Goal: Task Accomplishment & Management: Manage account settings

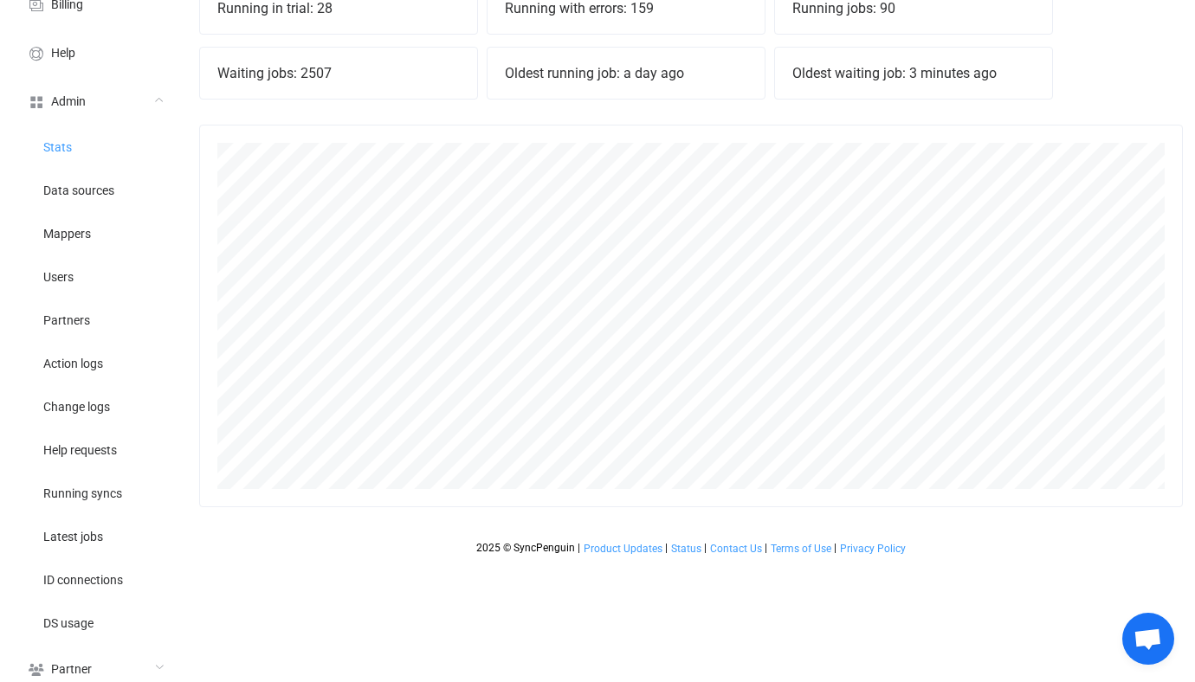
scroll to position [242, 0]
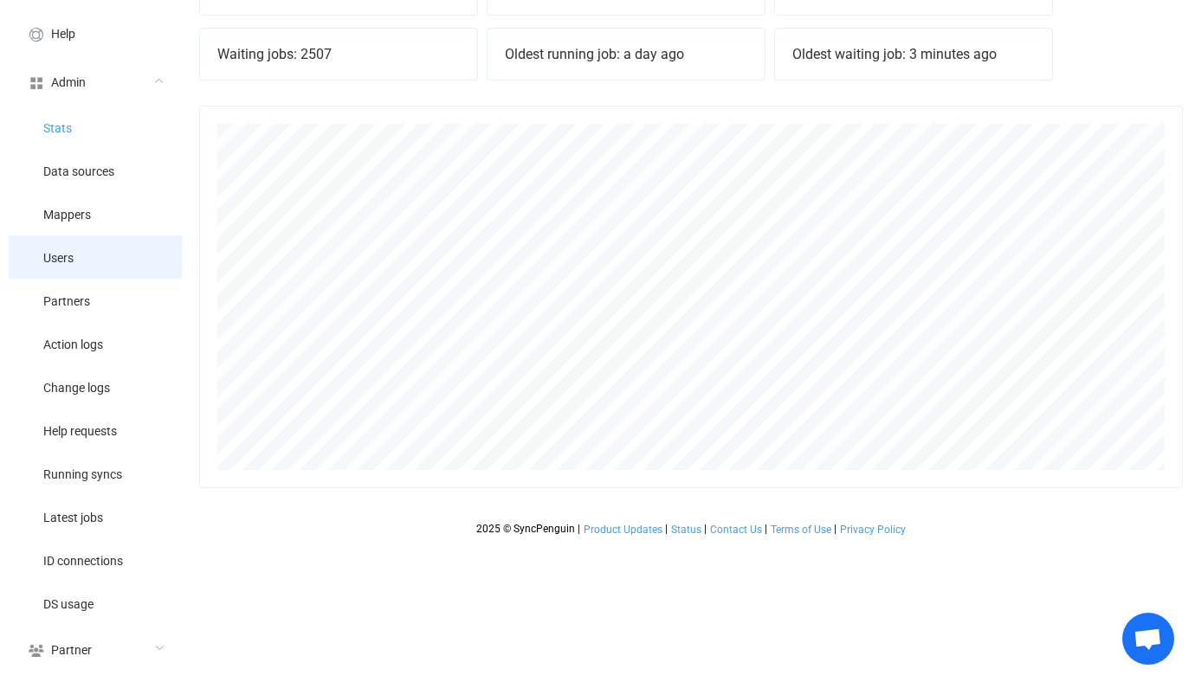
click at [91, 270] on li "Users" at bounding box center [95, 256] width 173 height 43
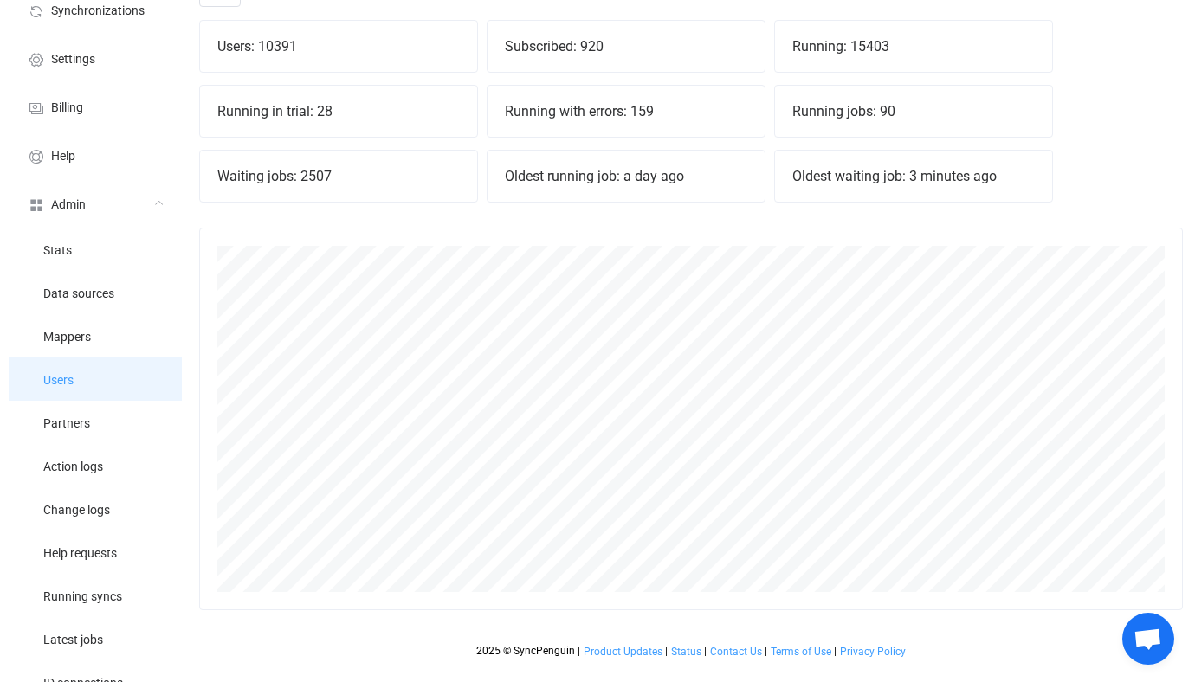
scroll to position [0, 0]
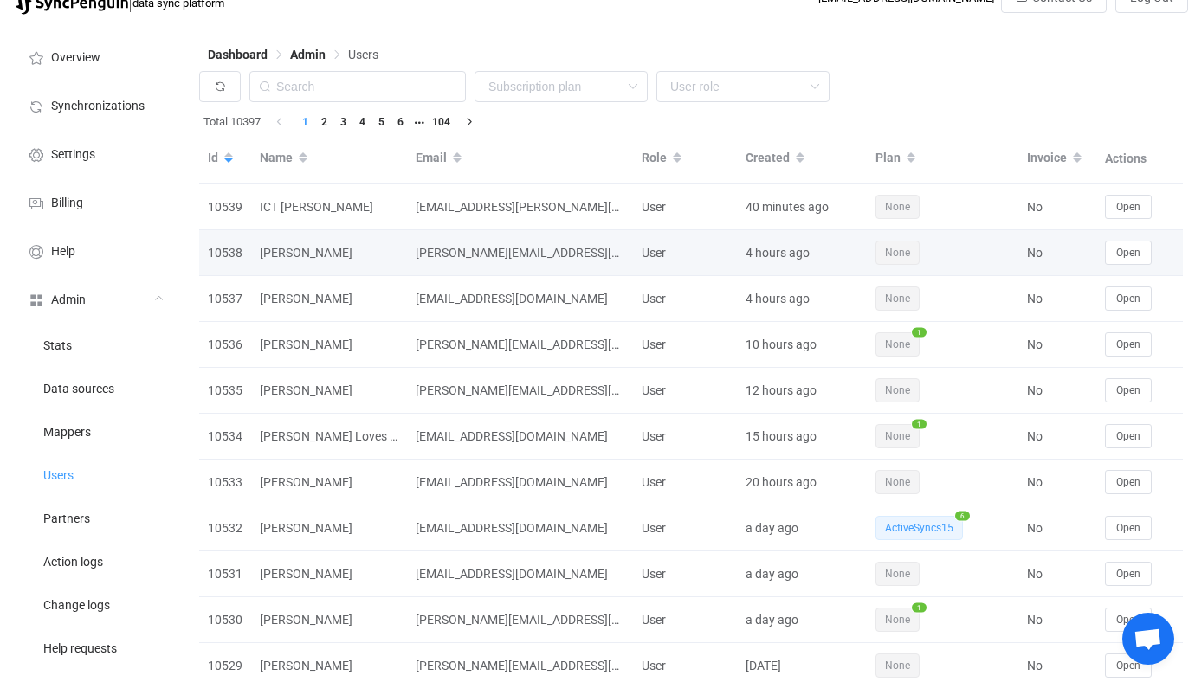
scroll to position [23, 0]
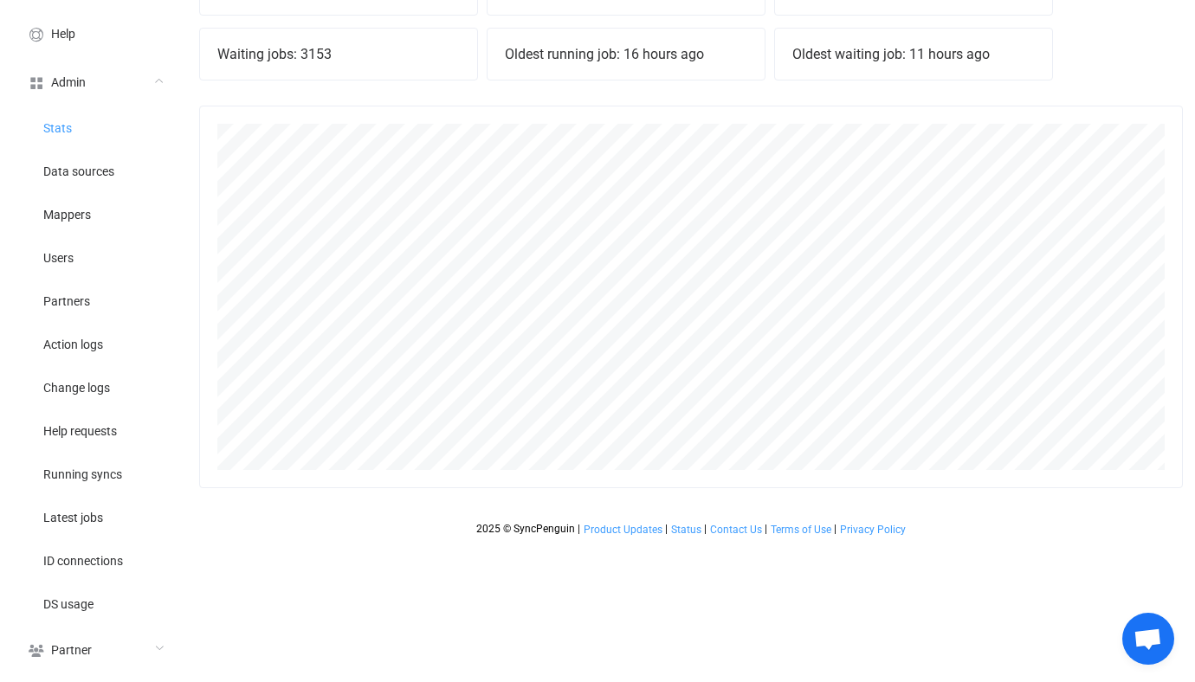
scroll to position [216, 0]
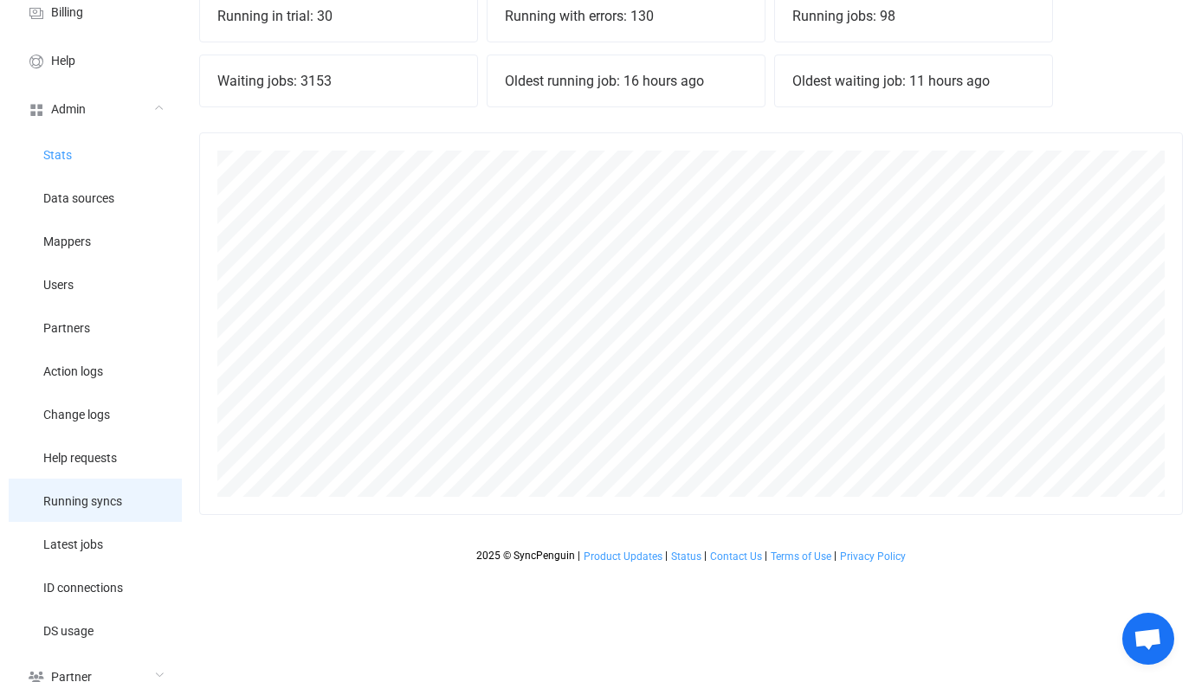
click at [116, 518] on li "Running syncs" at bounding box center [95, 500] width 173 height 43
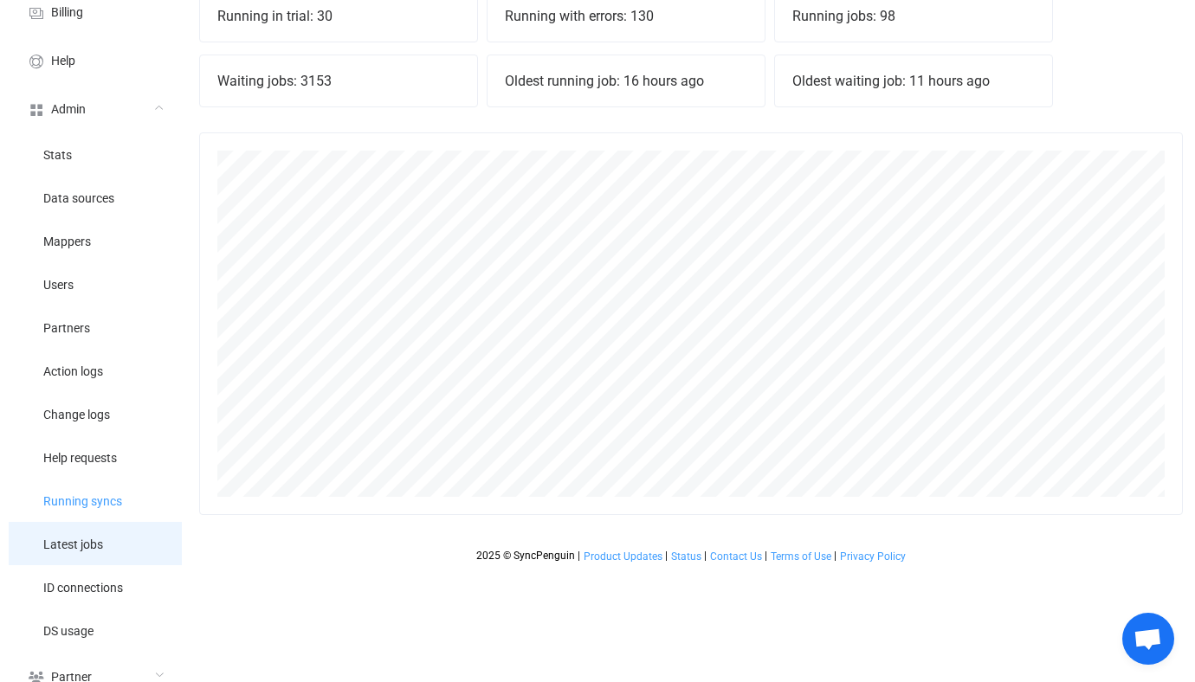
click at [110, 545] on li "Latest jobs" at bounding box center [95, 543] width 173 height 43
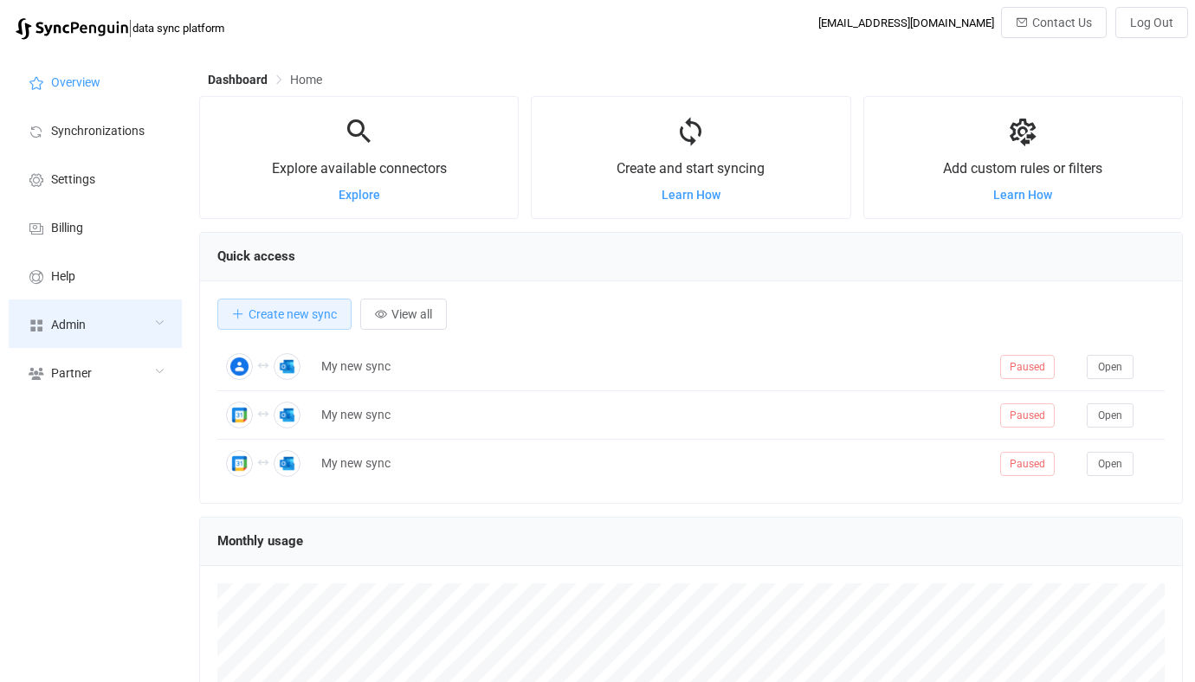
scroll to position [336, 983]
click at [115, 329] on div "Admin" at bounding box center [95, 324] width 173 height 48
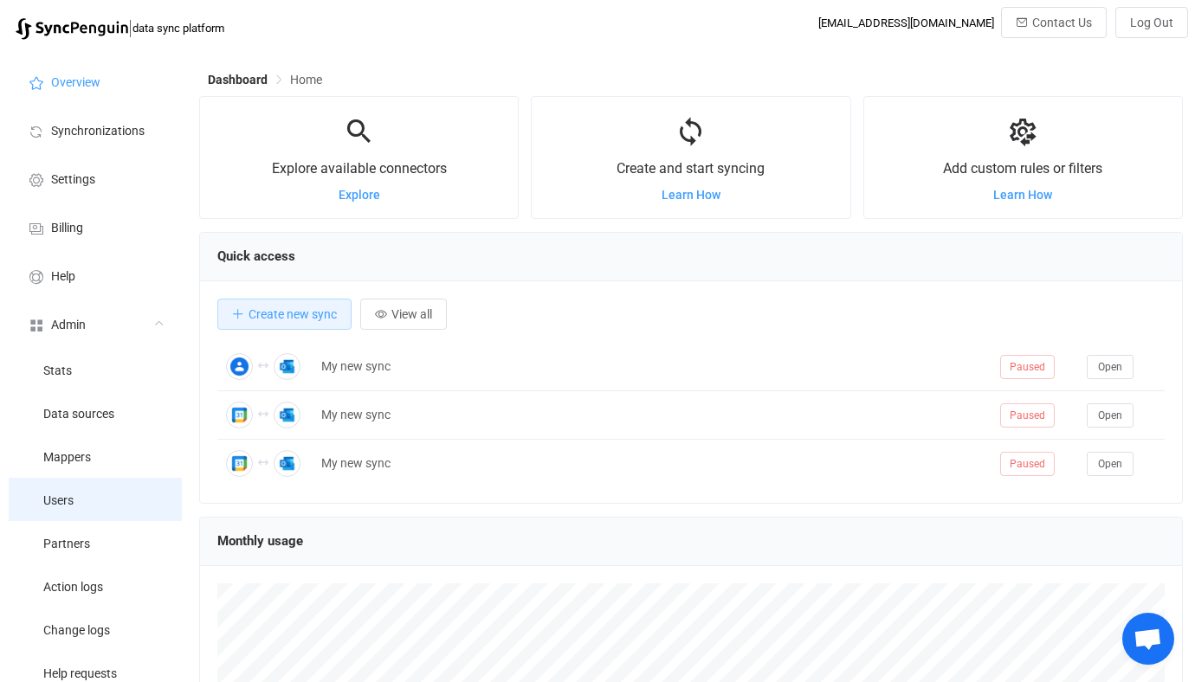
click at [83, 515] on li "Users" at bounding box center [95, 499] width 173 height 43
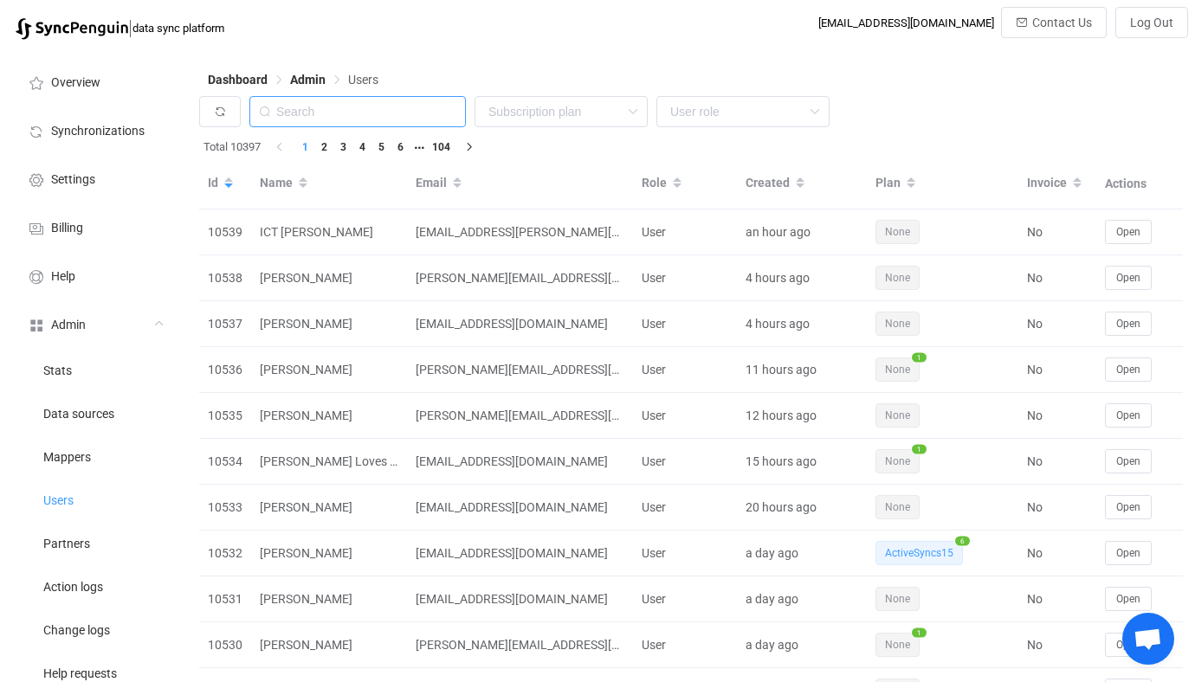
click at [368, 107] on input "text" at bounding box center [357, 111] width 216 height 31
paste input "ict@vandoren.nl"
type input "[EMAIL_ADDRESS][PERSON_NAME][DOMAIN_NAME]"
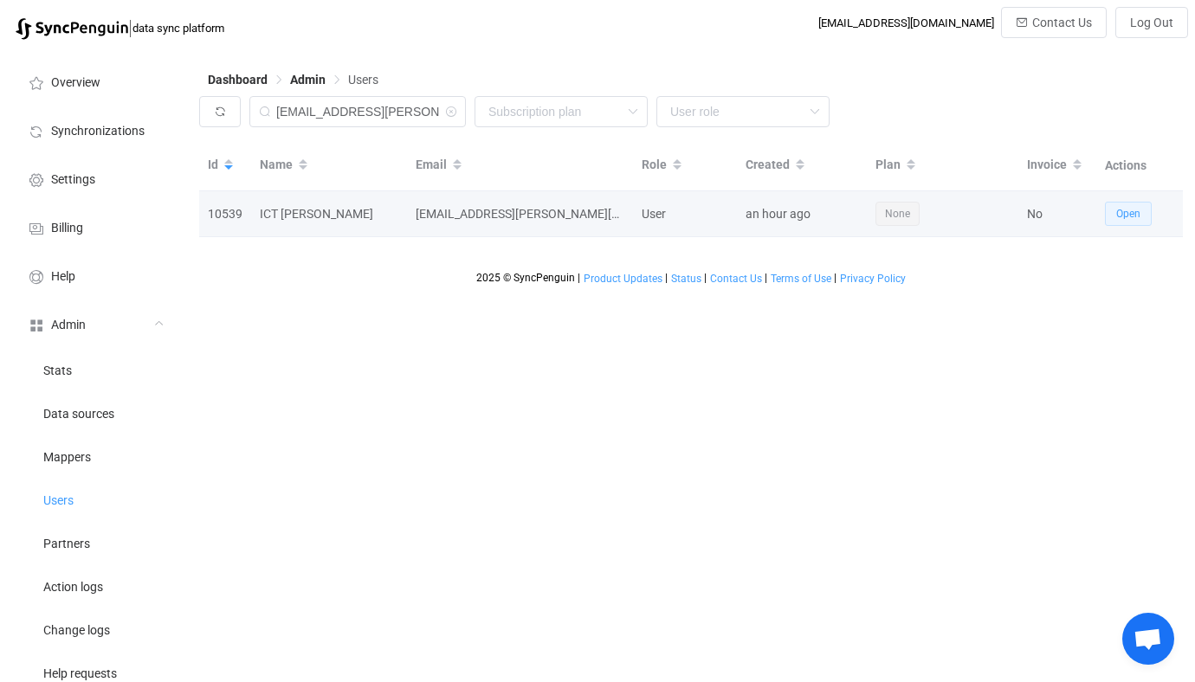
click at [1115, 208] on button "Open" at bounding box center [1128, 214] width 47 height 24
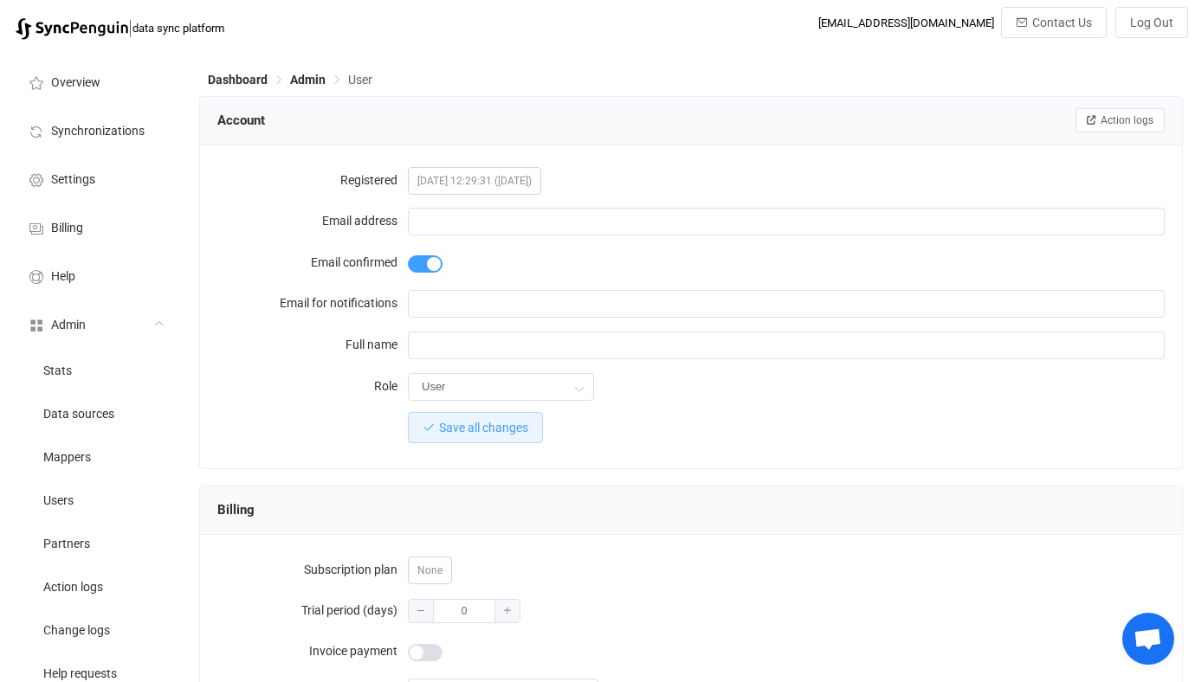
type input "[EMAIL_ADDRESS][PERSON_NAME][DOMAIN_NAME]"
type input "ICT [PERSON_NAME]"
type input "14"
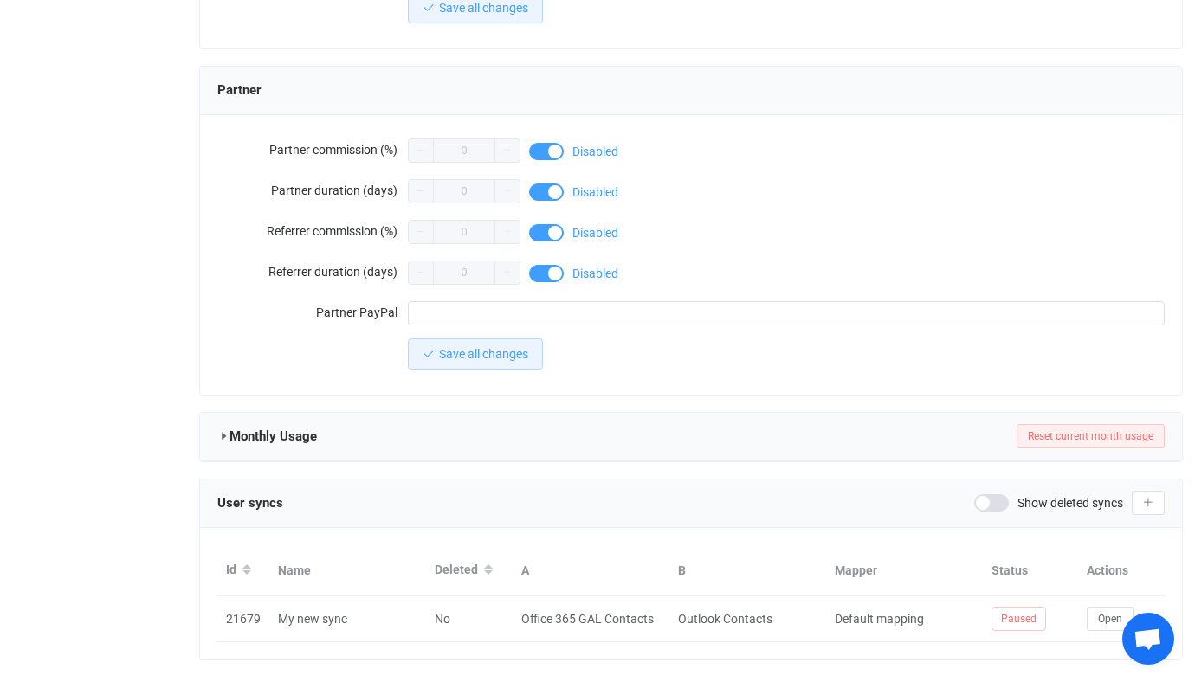
scroll to position [1508, 0]
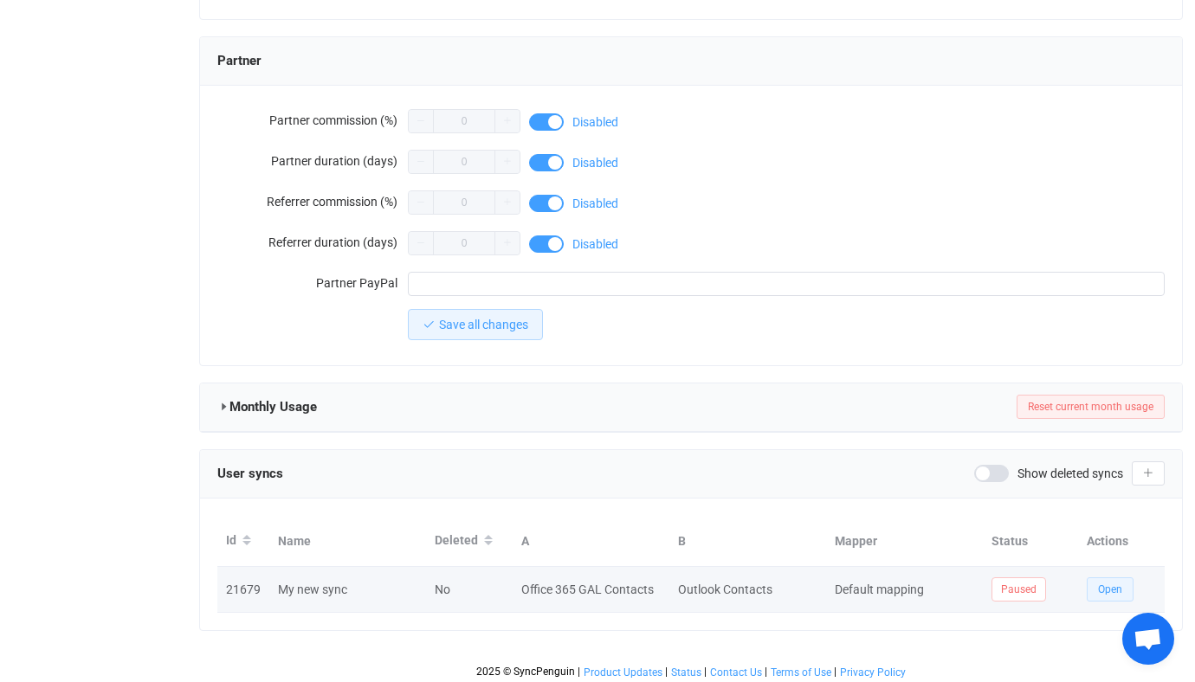
click at [1104, 584] on span "Open" at bounding box center [1110, 590] width 24 height 12
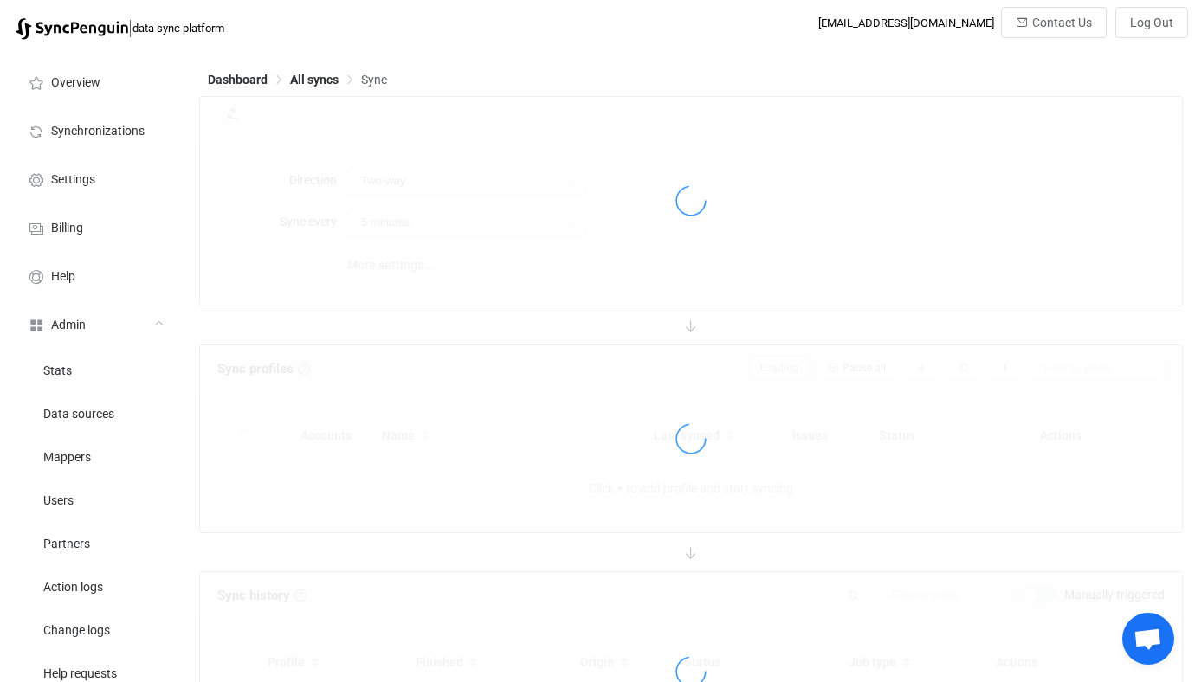
type input "Office 365 GAL → Outlook"
type input "30 minutes"
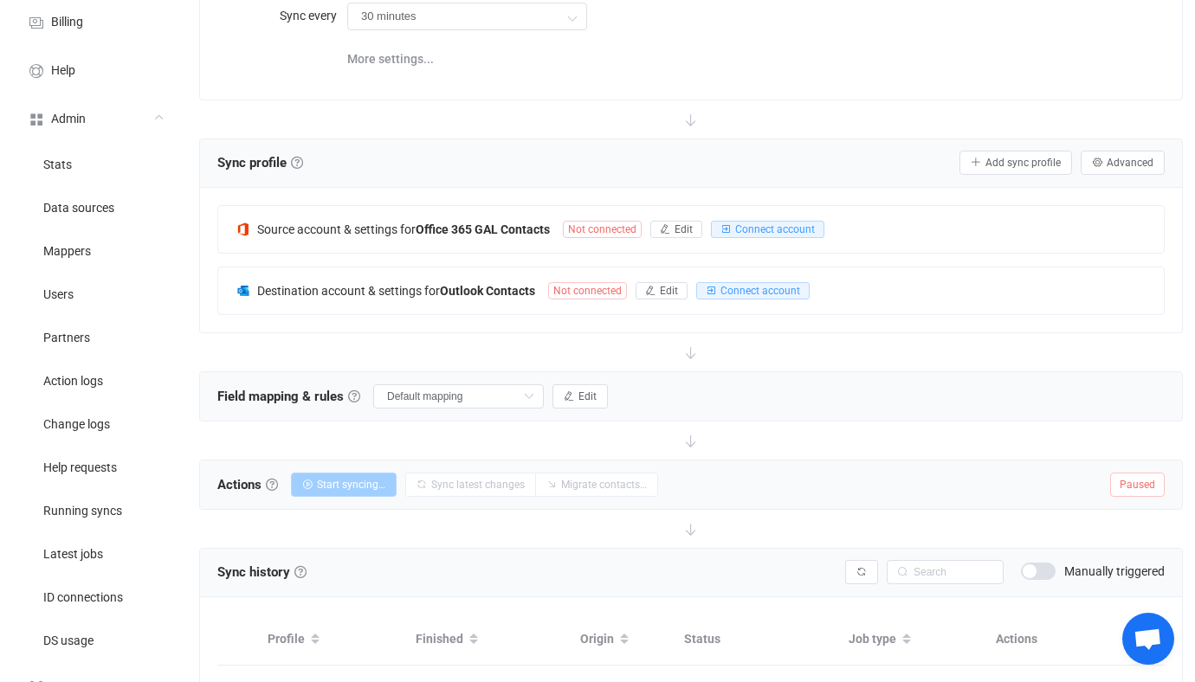
scroll to position [31, 0]
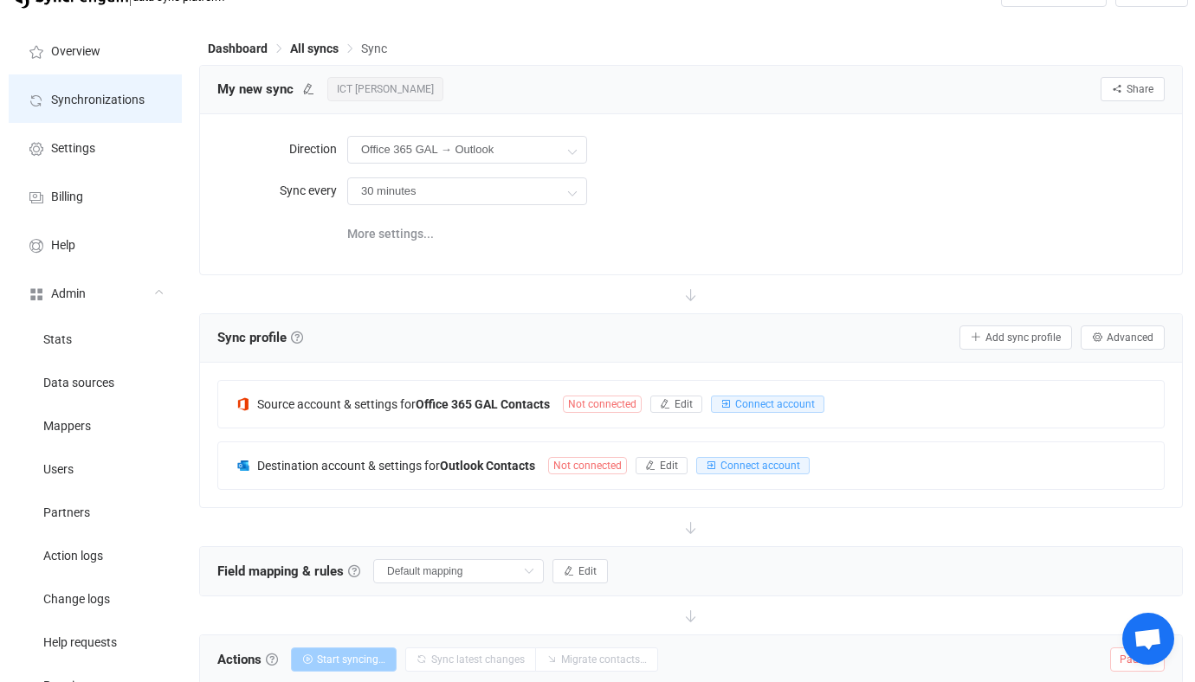
click at [102, 109] on li "Synchronizations" at bounding box center [95, 98] width 173 height 48
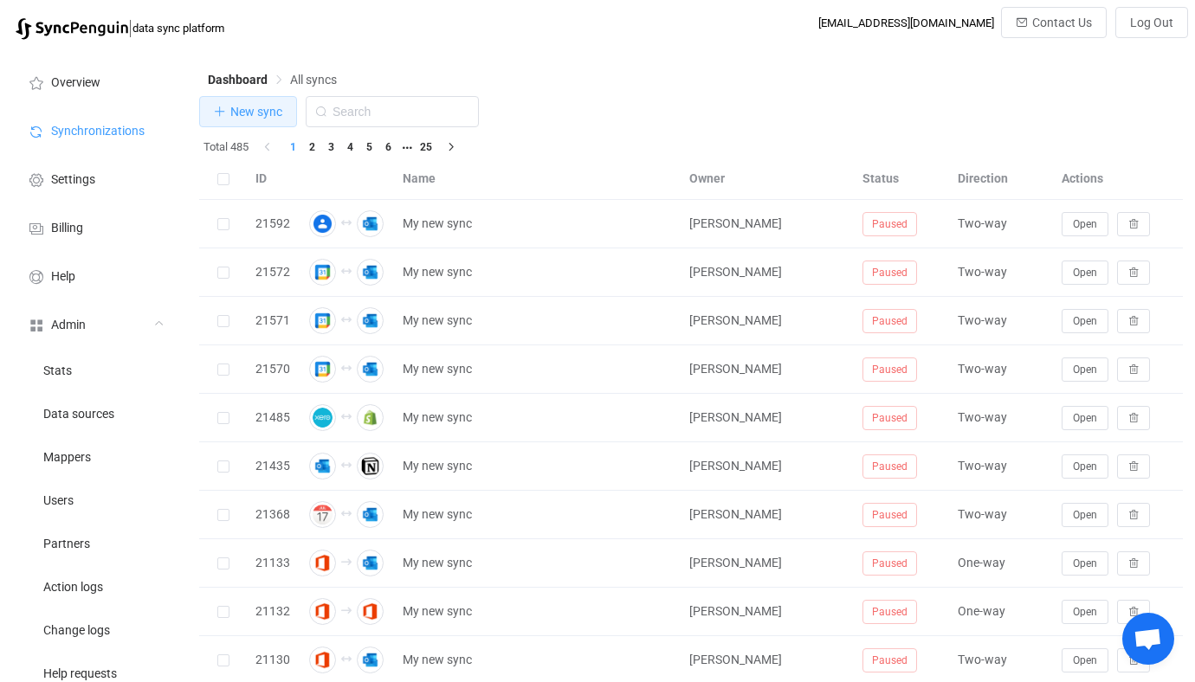
click at [268, 113] on span "New sync" at bounding box center [256, 112] width 52 height 14
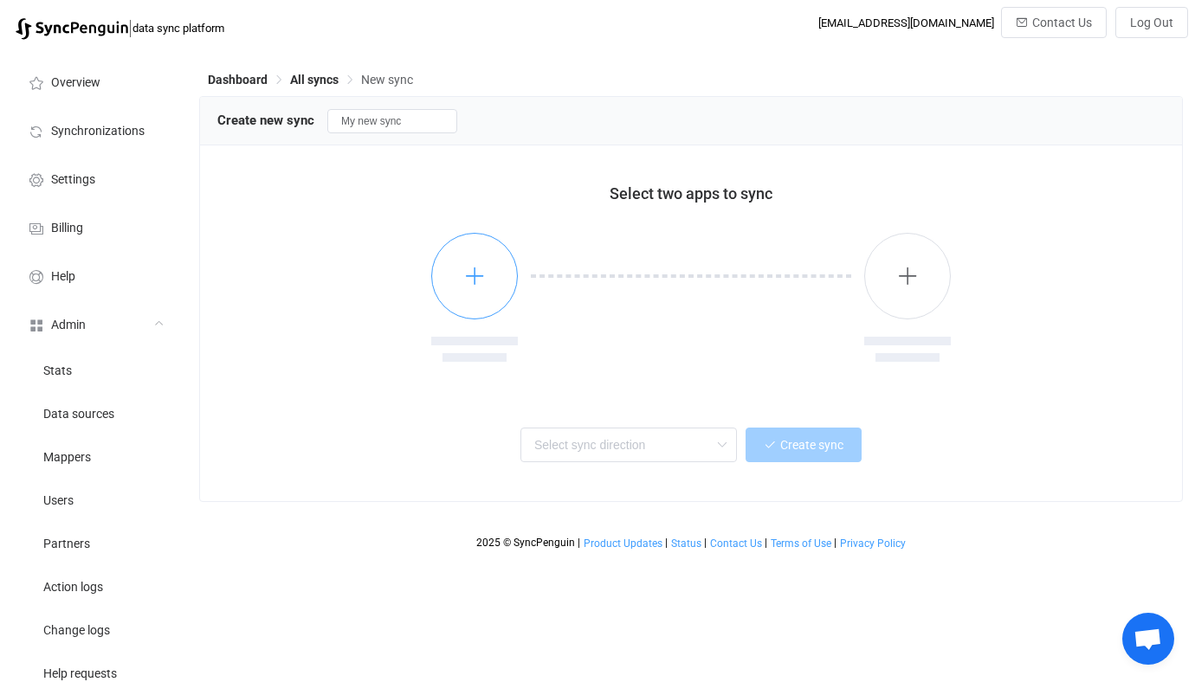
click at [492, 274] on button "button" at bounding box center [474, 276] width 87 height 87
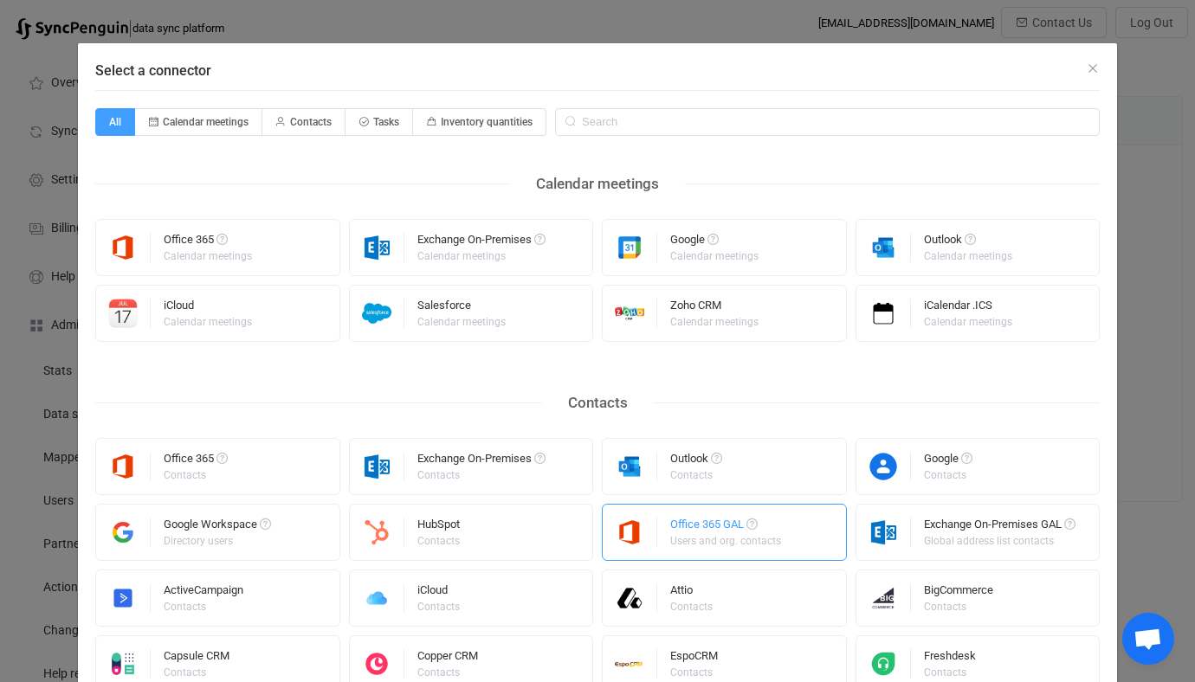
click at [649, 539] on img "Select a connector" at bounding box center [630, 532] width 55 height 29
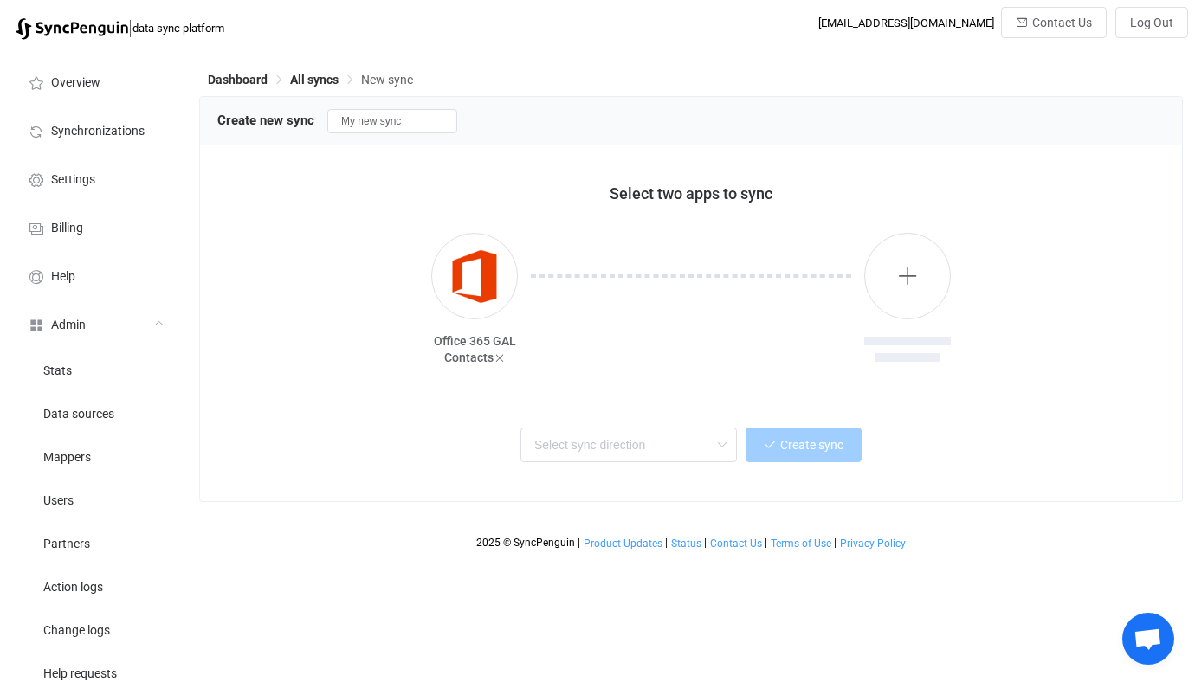
click at [852, 259] on div at bounding box center [691, 311] width 346 height 156
click at [881, 259] on button "button" at bounding box center [907, 276] width 87 height 87
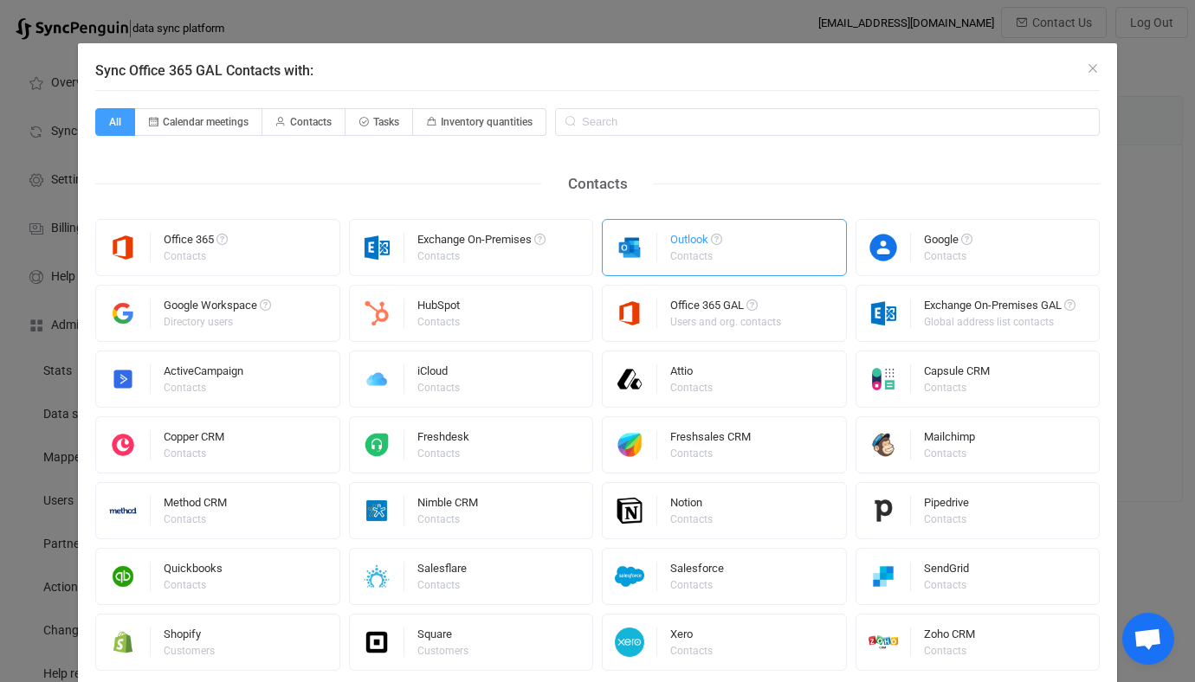
click at [675, 251] on div "Contacts" at bounding box center [694, 256] width 49 height 10
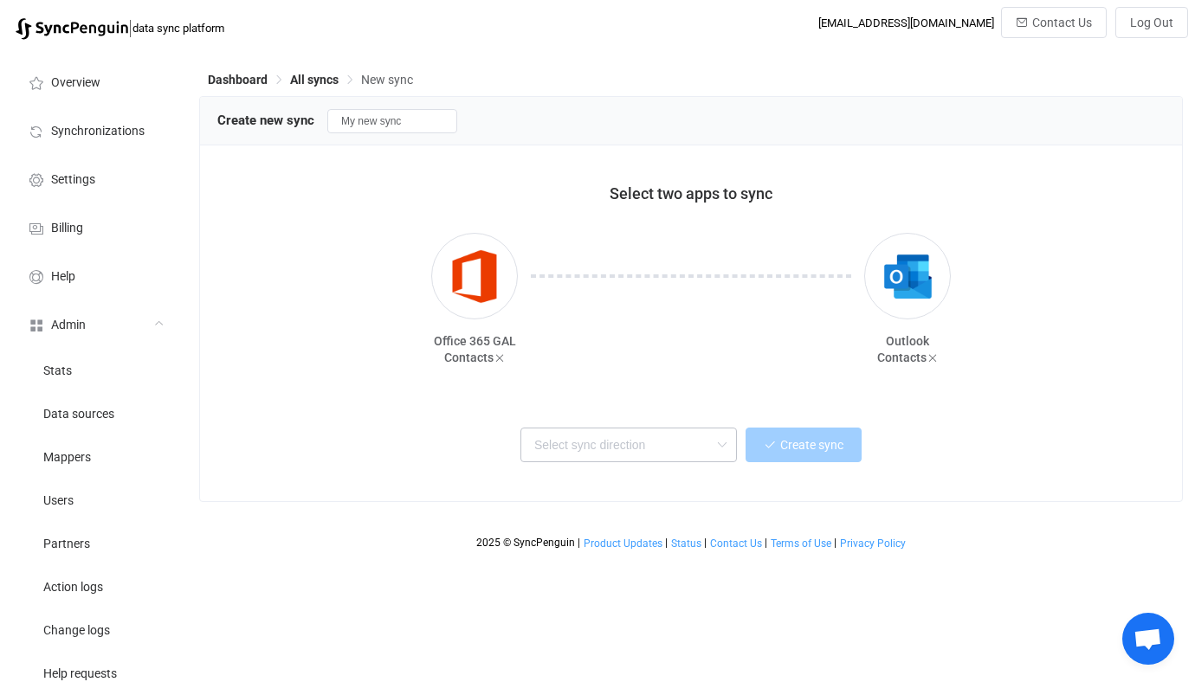
click at [624, 462] on div "Two-way One or multiple two-way syncs Office 365 GAL → Outlook One or multiple …" at bounding box center [690, 449] width 947 height 69
click at [621, 454] on input "text" at bounding box center [628, 445] width 216 height 35
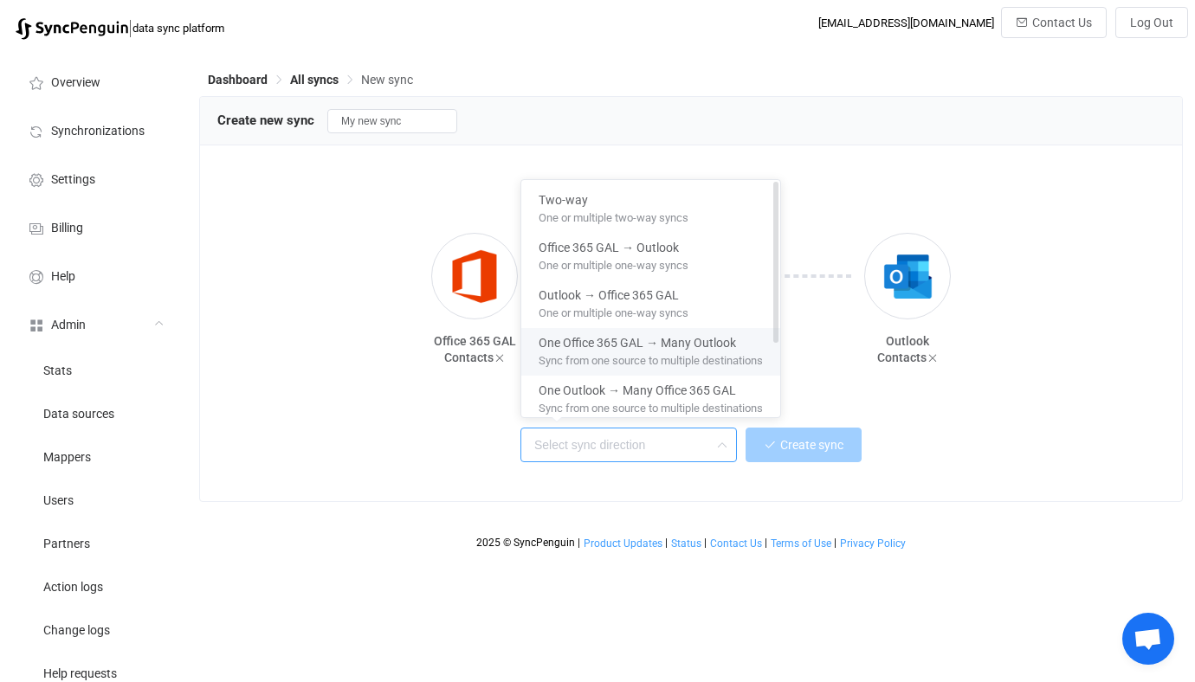
click at [660, 344] on span "One Office 365 GAL → Many Outlook" at bounding box center [636, 340] width 197 height 20
type input "One Office 365 GAL → Many Outlook"
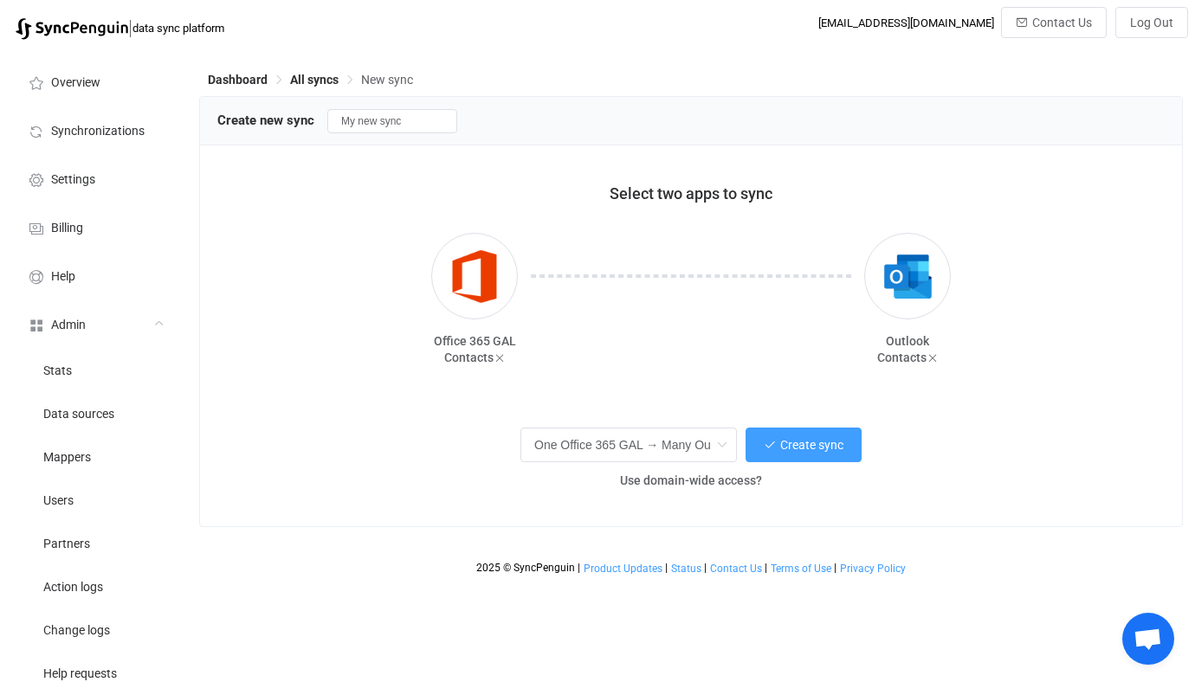
click at [557, 503] on div "One Office 365 GAL → Many Outlook Create sync Use domain-wide access?" at bounding box center [690, 462] width 947 height 94
click at [600, 494] on div "One Office 365 GAL → Many Outlook Create sync Use domain-wide access?" at bounding box center [690, 462] width 947 height 94
click at [631, 479] on span "Use domain-wide access?" at bounding box center [691, 481] width 142 height 14
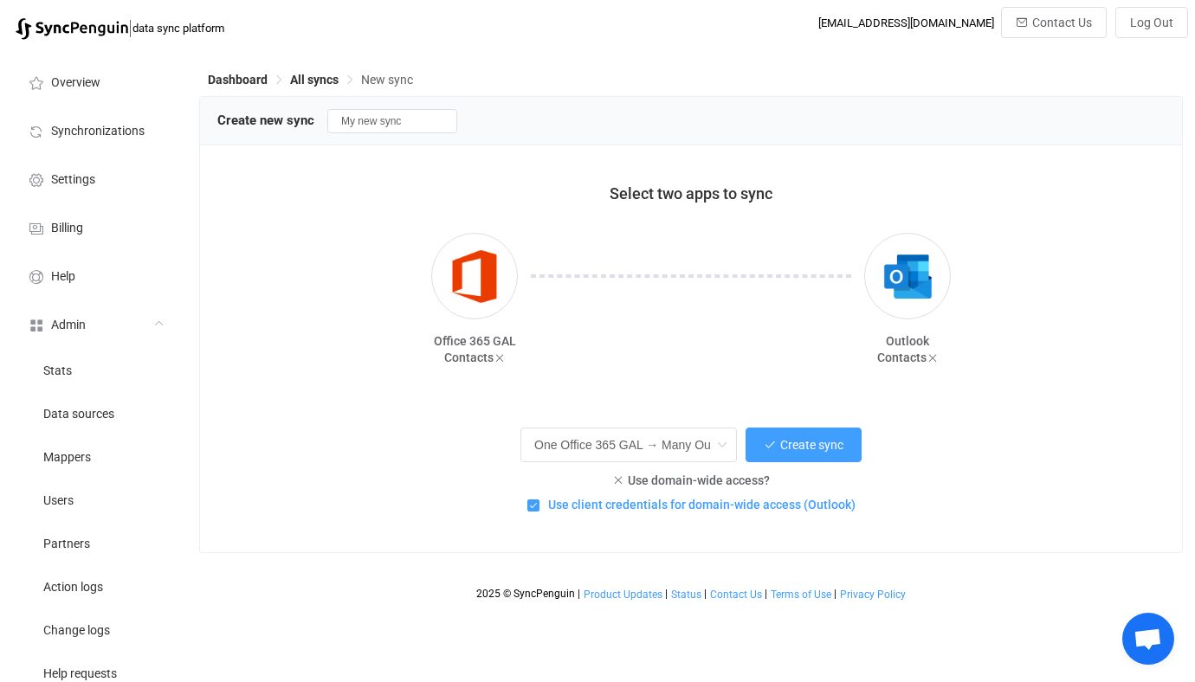
click at [346, 319] on div "Office 365 GAL Contacts Outlook Contacts" at bounding box center [690, 299] width 947 height 177
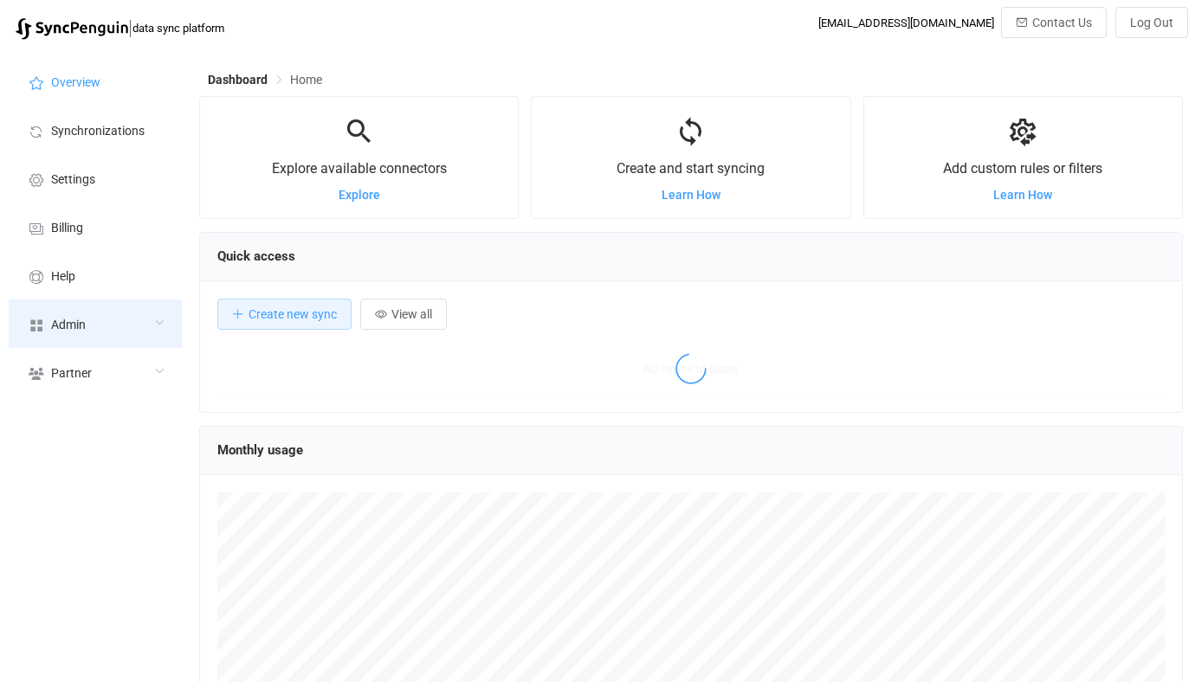
scroll to position [336, 983]
click at [119, 301] on div "Admin" at bounding box center [95, 324] width 173 height 48
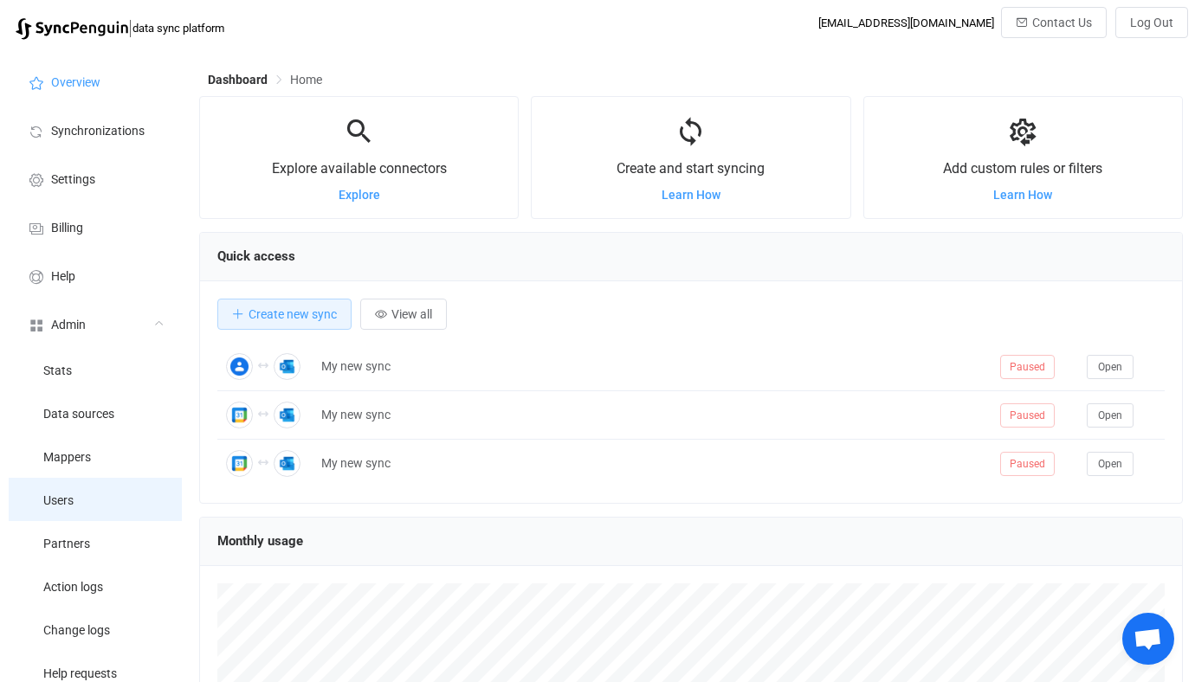
click at [100, 498] on li "Users" at bounding box center [95, 499] width 173 height 43
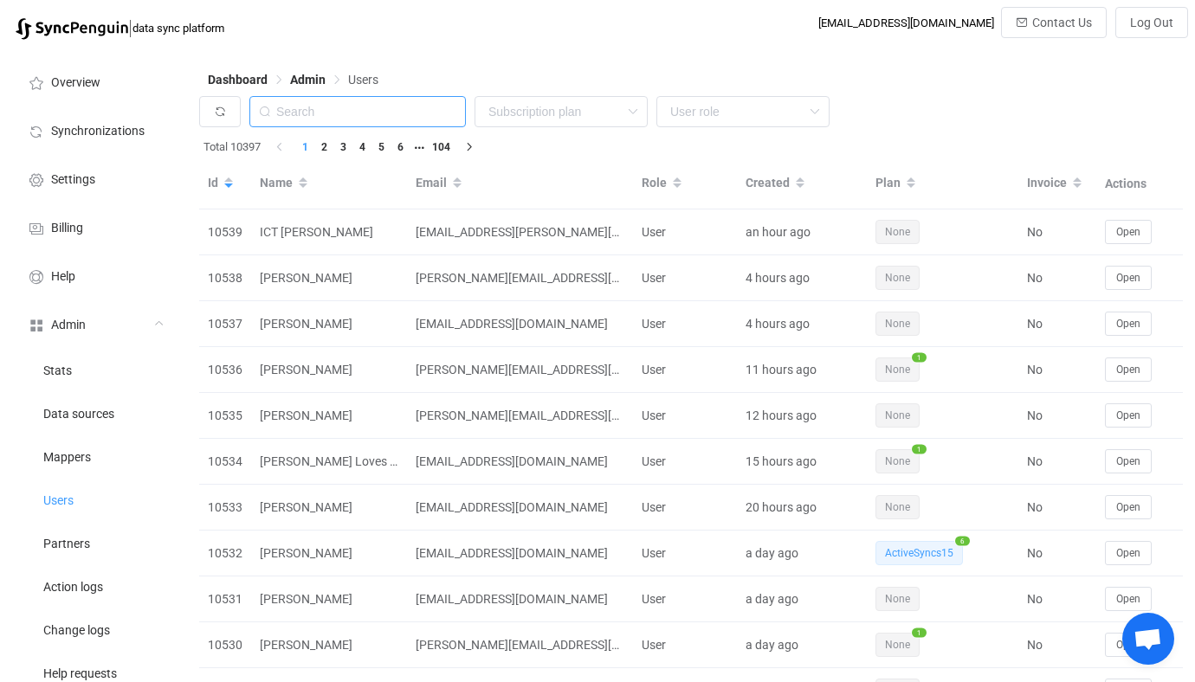
click at [356, 96] on input "text" at bounding box center [357, 111] width 216 height 31
click at [364, 104] on input "text" at bounding box center [357, 111] width 216 height 31
paste input "mhadmin@mhautomation.co.za"
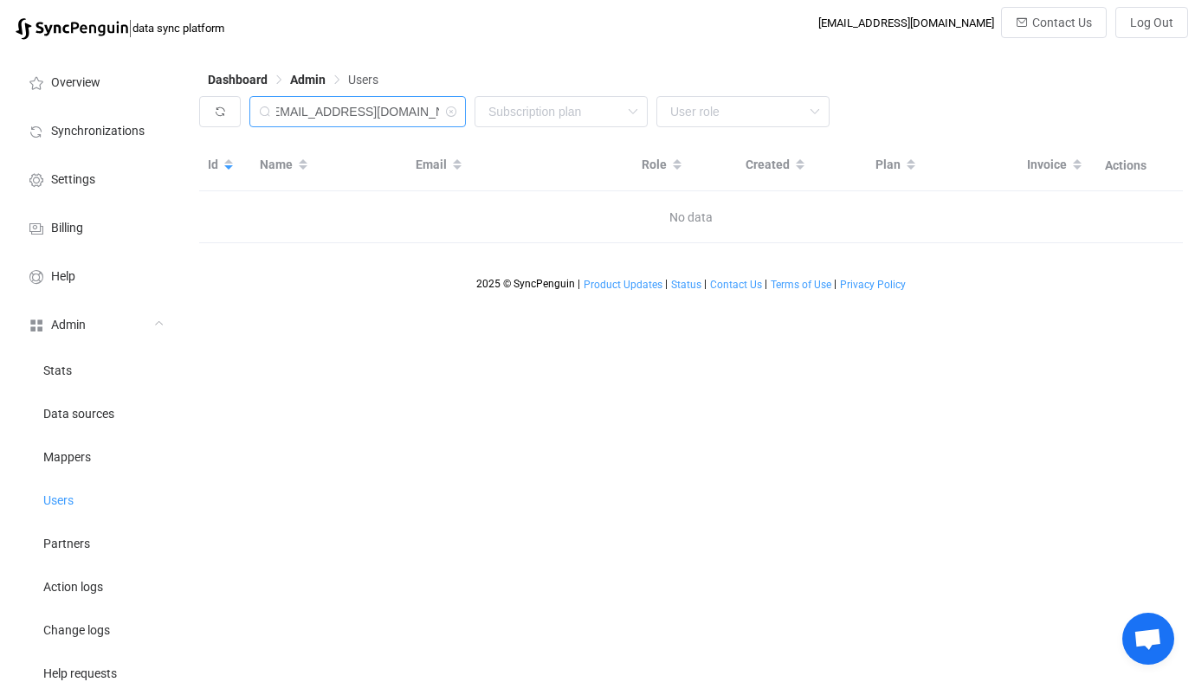
click at [339, 99] on input "mhadmin@mhautomation.co.za" at bounding box center [357, 111] width 216 height 31
drag, startPoint x: 328, startPoint y: 102, endPoint x: 210, endPoint y: 102, distance: 117.7
click at [210, 102] on div "mhadmin@mhautomation.co.za None Single SingleYearly SinglePlus SinglePlusYearly…" at bounding box center [690, 116] width 983 height 40
type input "mhautomation.co.za"
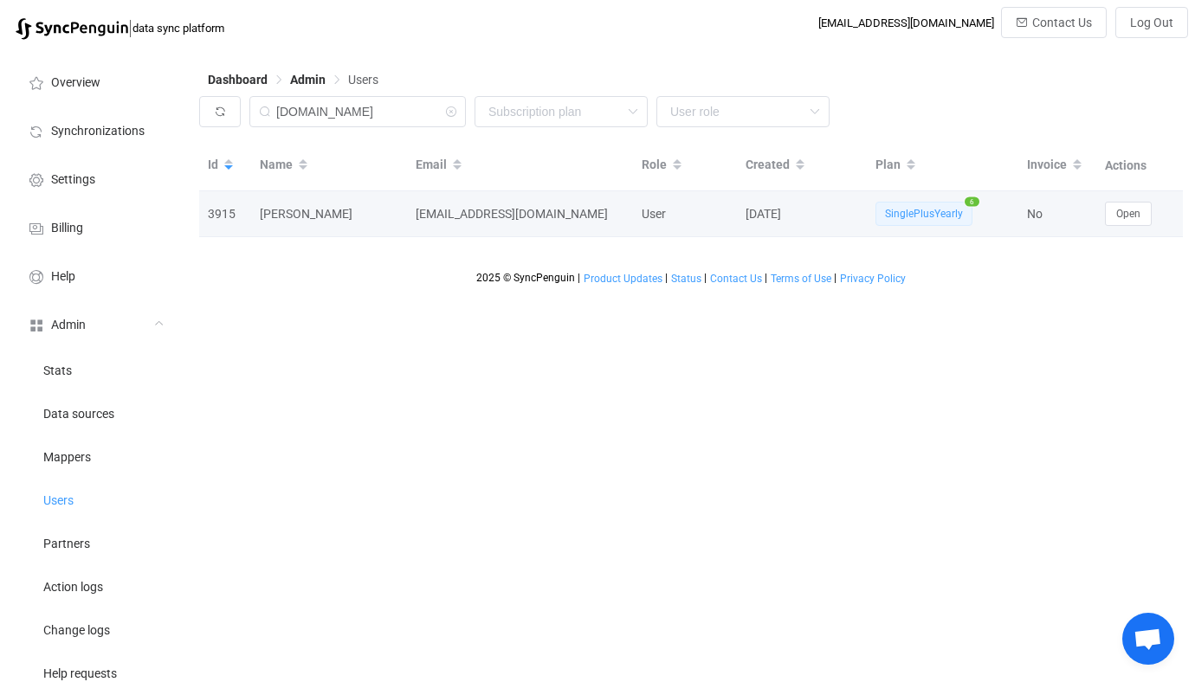
click at [1134, 195] on td "Open" at bounding box center [1139, 214] width 87 height 46
click at [1123, 220] on span "Open" at bounding box center [1128, 214] width 24 height 12
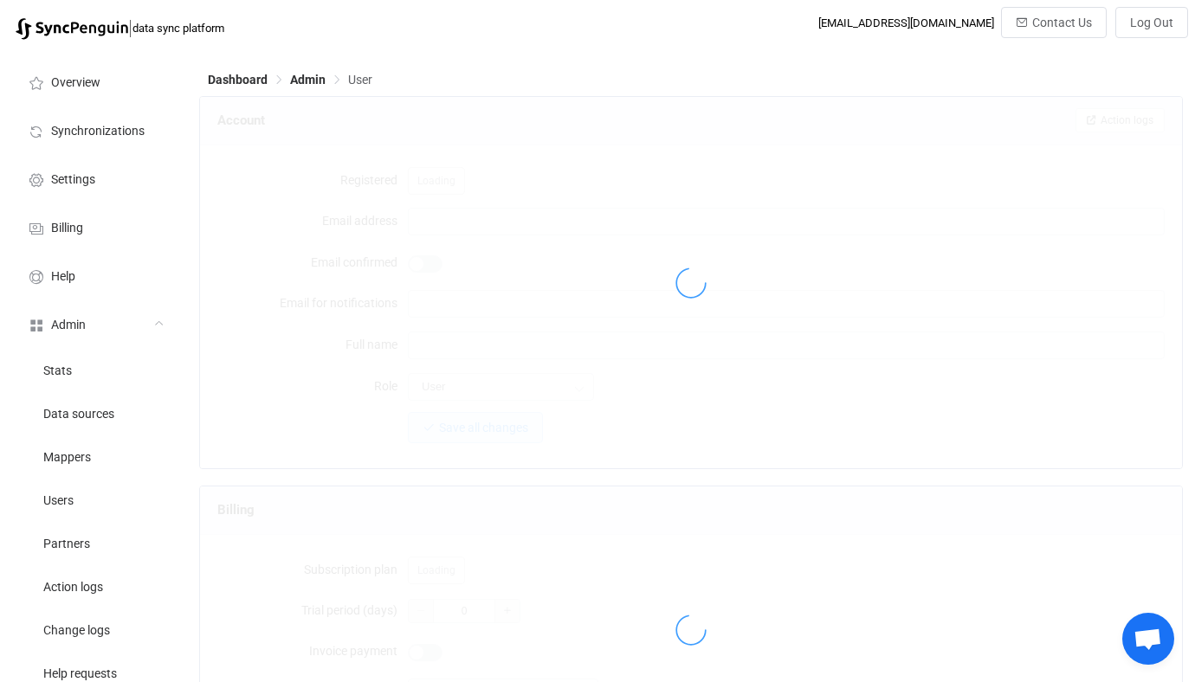
type input "syncpenguin@mhautomation.co.za"
type input "Mark Mac Dougall"
type input "14"
type input "7 days"
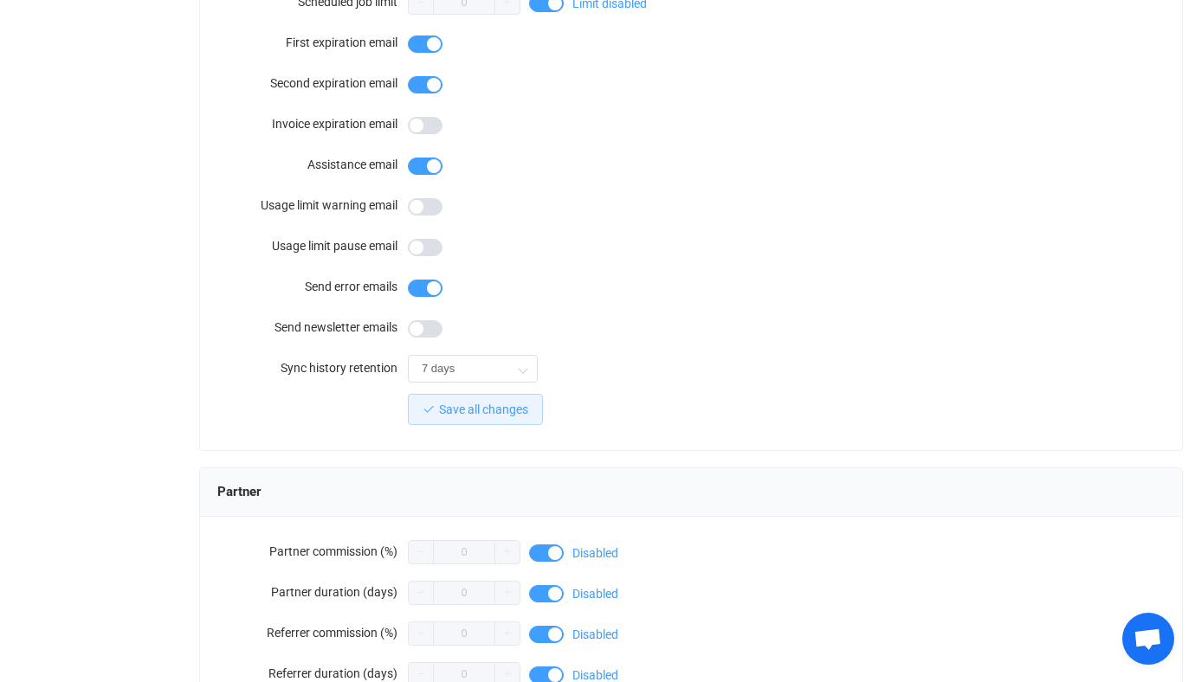
scroll to position [1311, 0]
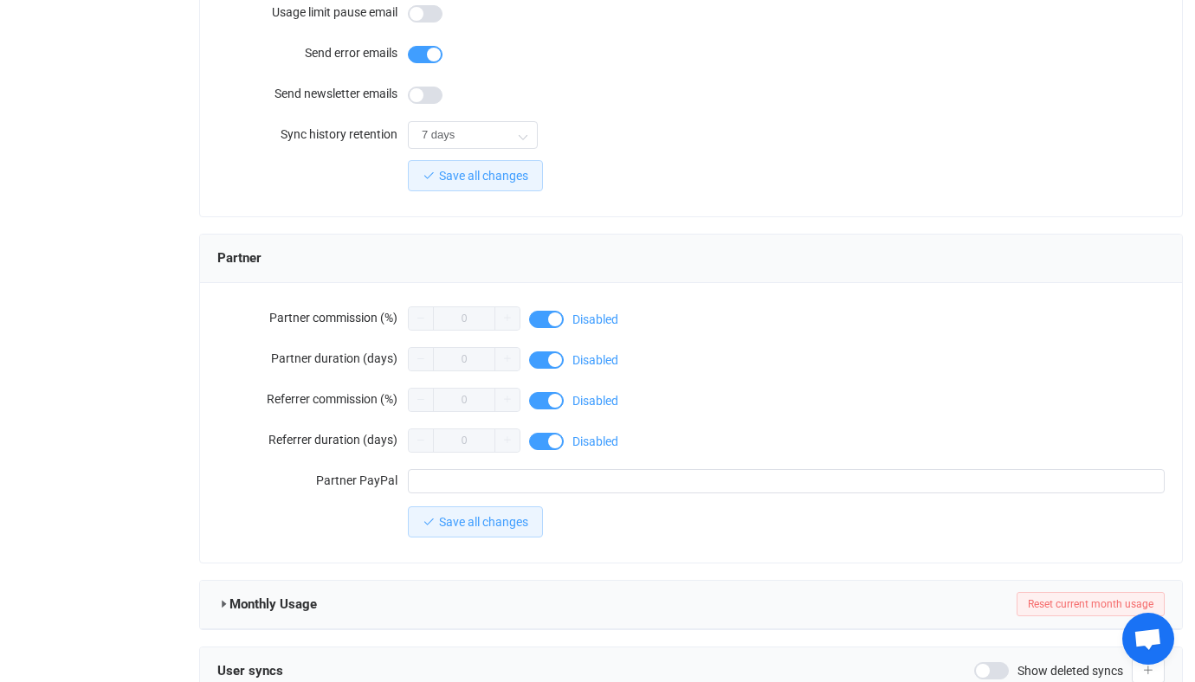
click at [226, 605] on div "Monthly Usage" at bounding box center [273, 604] width 113 height 26
click at [216, 589] on div "Monthly Usage Reset current month usage" at bounding box center [691, 605] width 982 height 48
click at [223, 598] on icon at bounding box center [223, 604] width 12 height 12
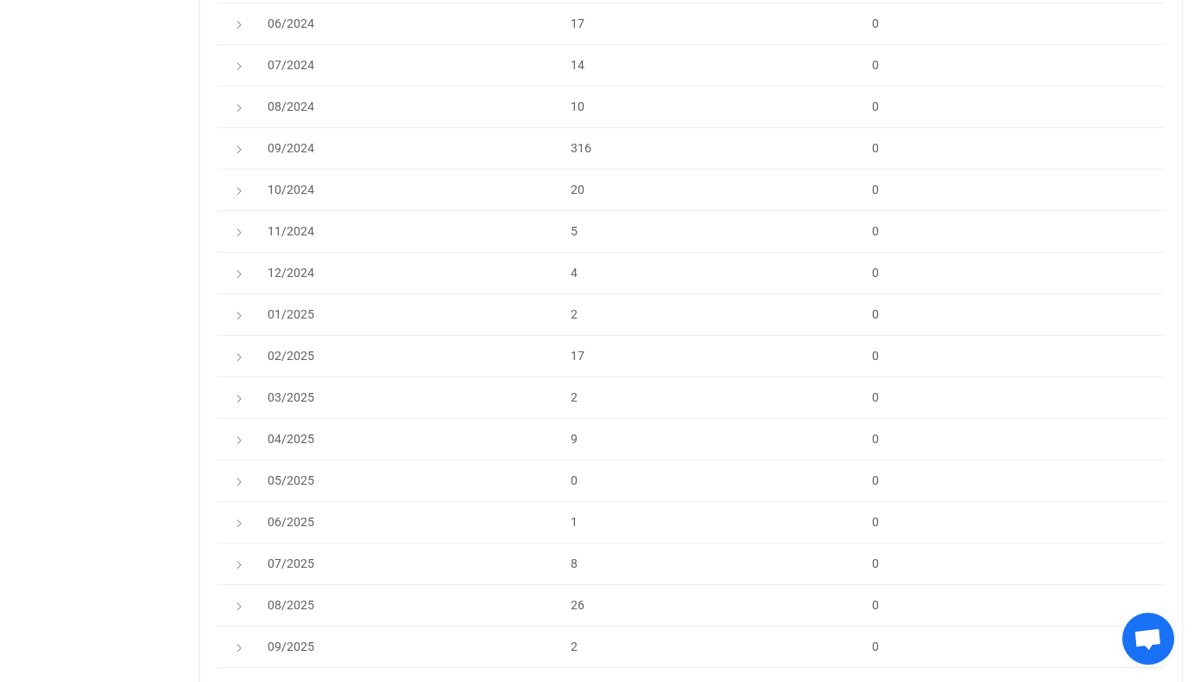
scroll to position [3288, 0]
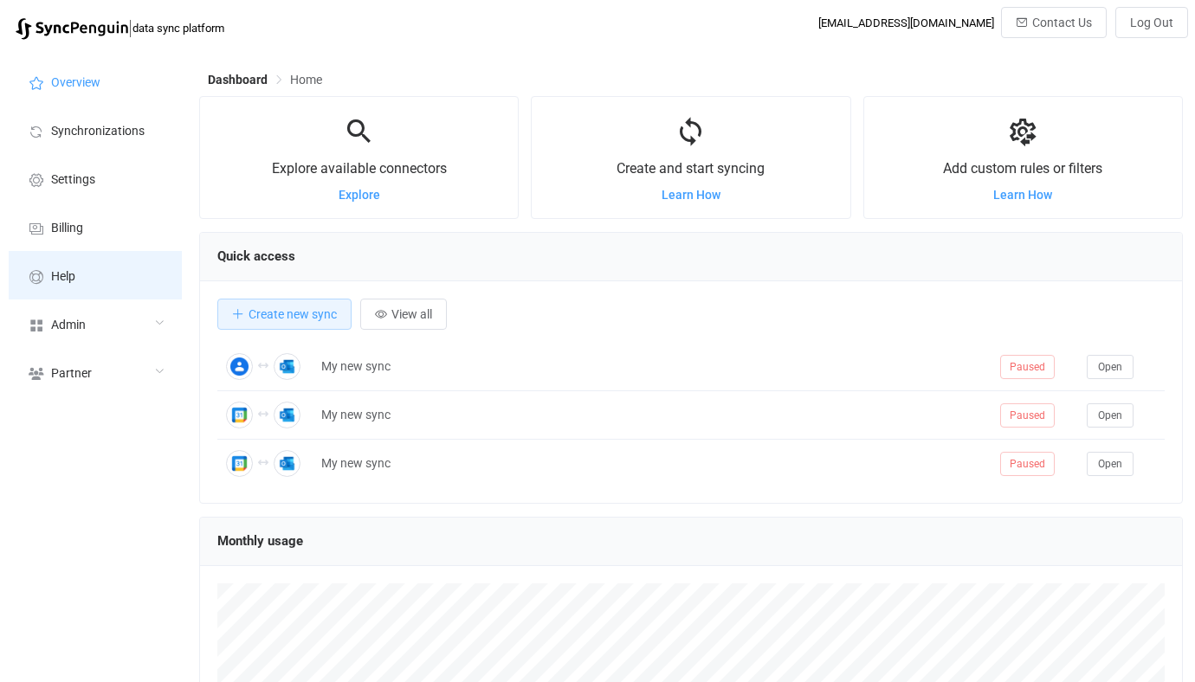
scroll to position [336, 983]
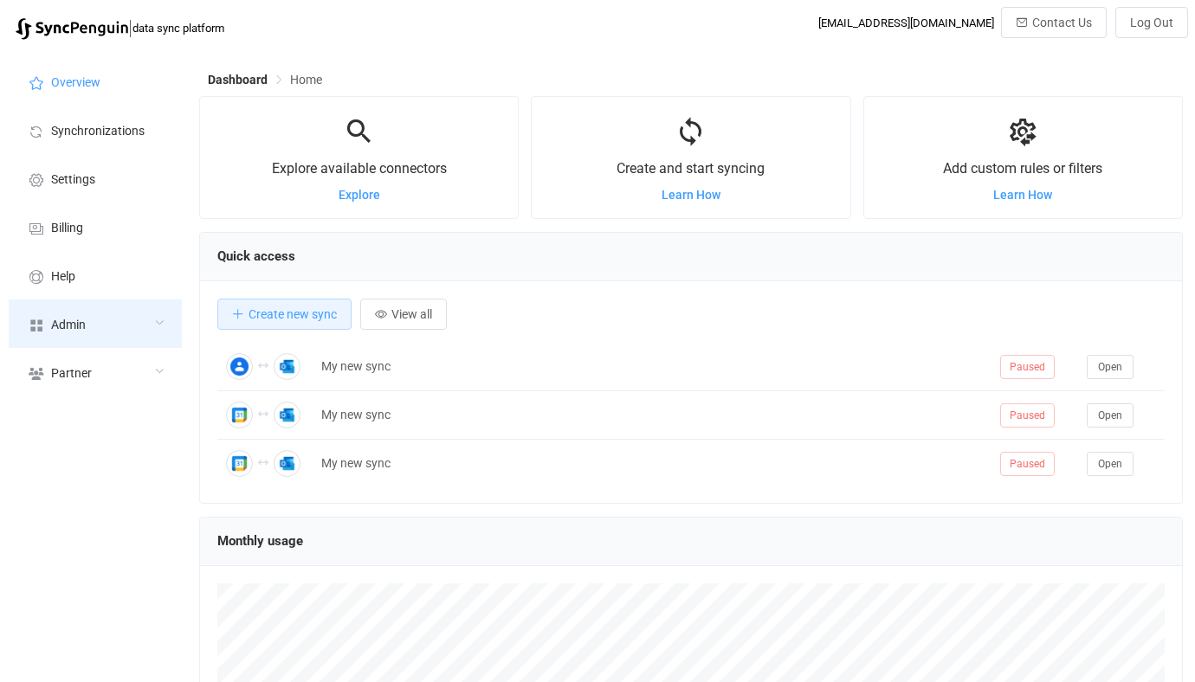
click at [45, 337] on div "Admin" at bounding box center [95, 324] width 173 height 48
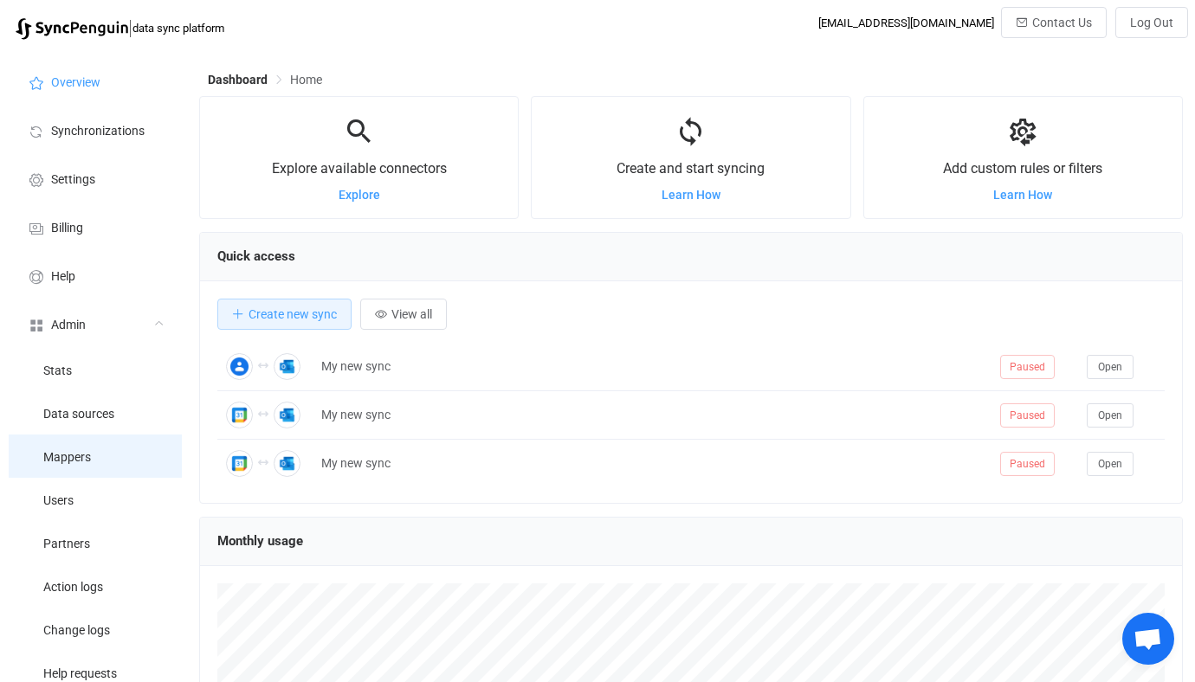
click at [82, 470] on li "Mappers" at bounding box center [95, 456] width 173 height 43
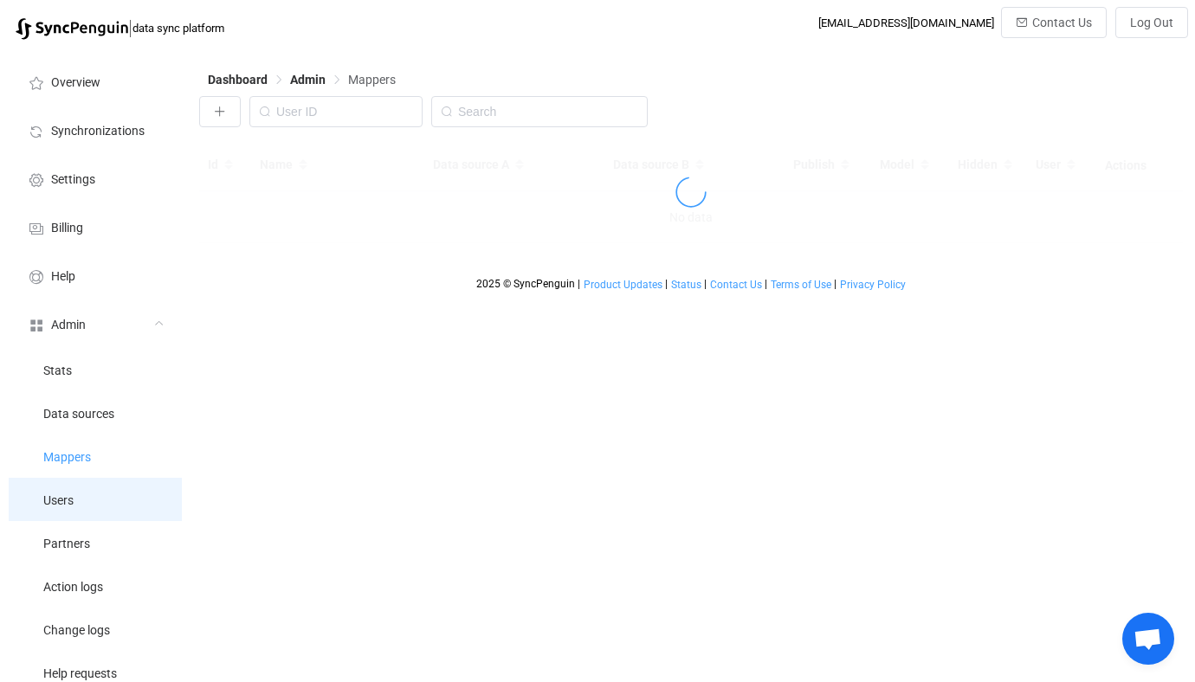
click at [82, 493] on li "Users" at bounding box center [95, 499] width 173 height 43
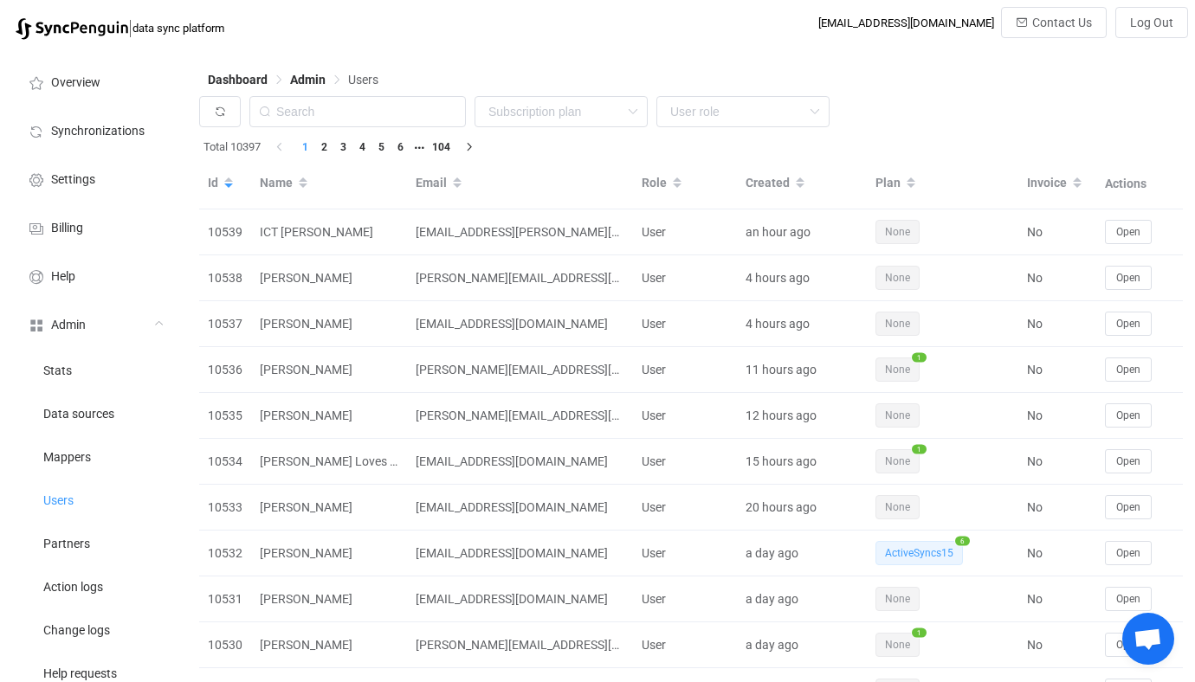
click at [380, 96] on div "None Single SingleYearly SinglePlus SinglePlusYearly Team TeamYearly TeamPlus T…" at bounding box center [690, 116] width 983 height 40
click at [385, 106] on input "text" at bounding box center [357, 111] width 216 height 31
paste input "[EMAIL_ADDRESS][PERSON_NAME][DOMAIN_NAME]"
type input "[EMAIL_ADDRESS][PERSON_NAME][DOMAIN_NAME]"
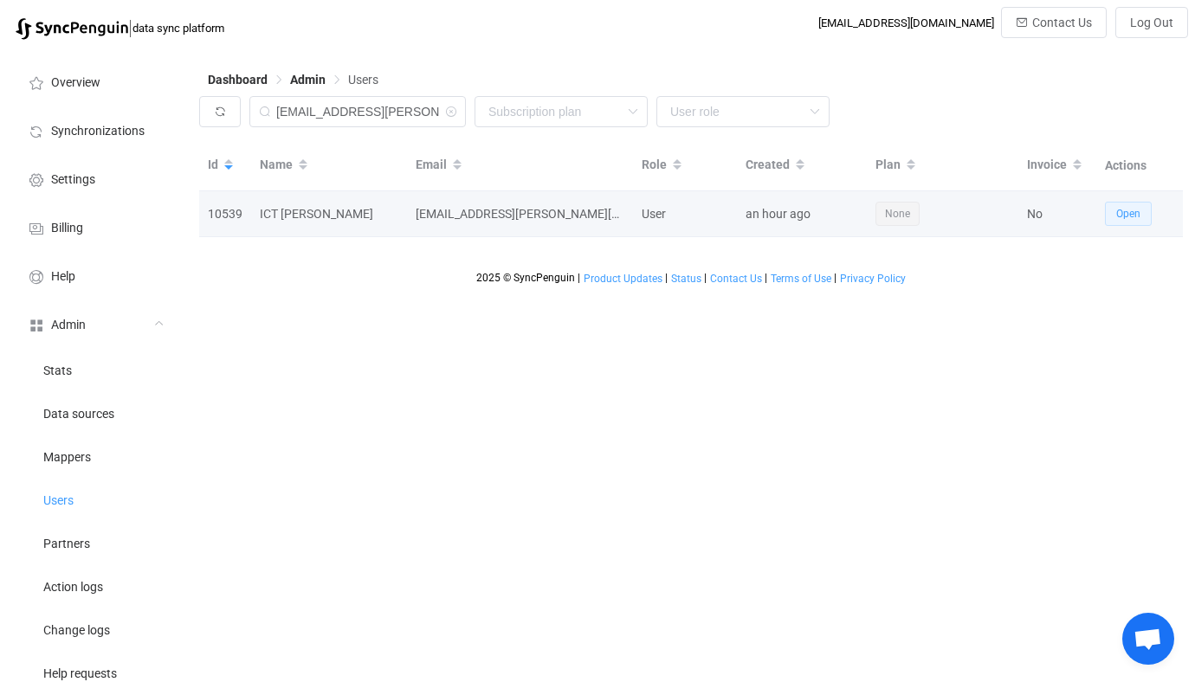
click at [1113, 217] on button "Open" at bounding box center [1128, 214] width 47 height 24
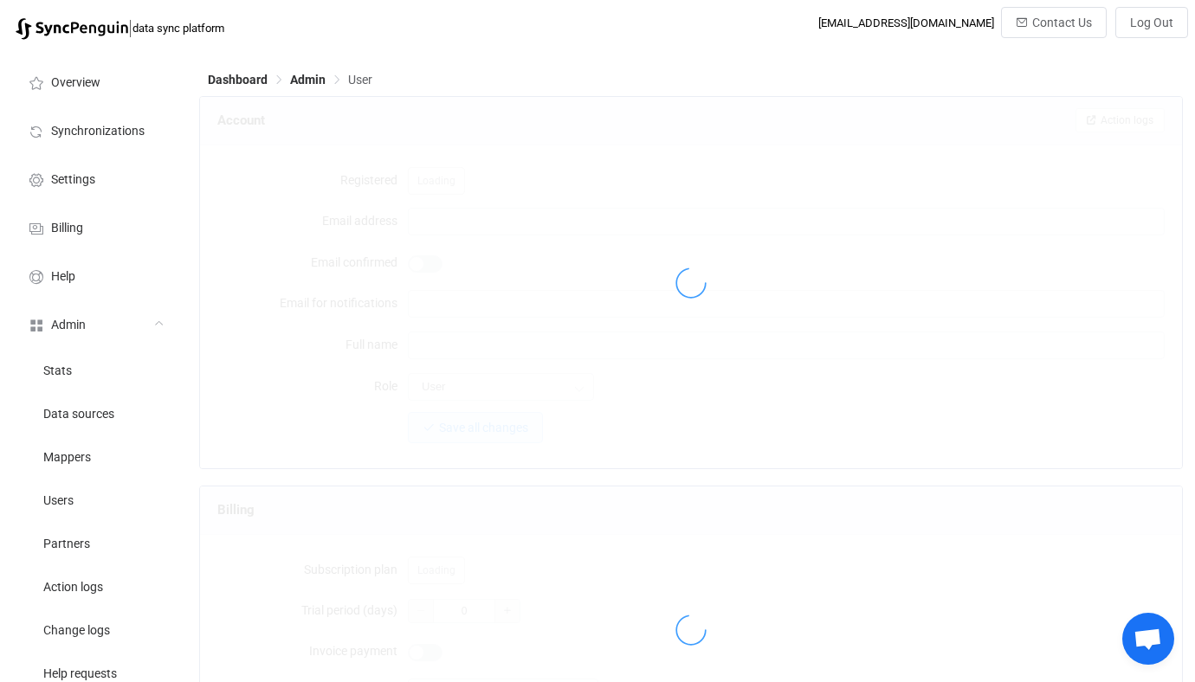
type input "[EMAIL_ADDRESS][PERSON_NAME][DOMAIN_NAME]"
type input "ICT [PERSON_NAME]"
type input "14"
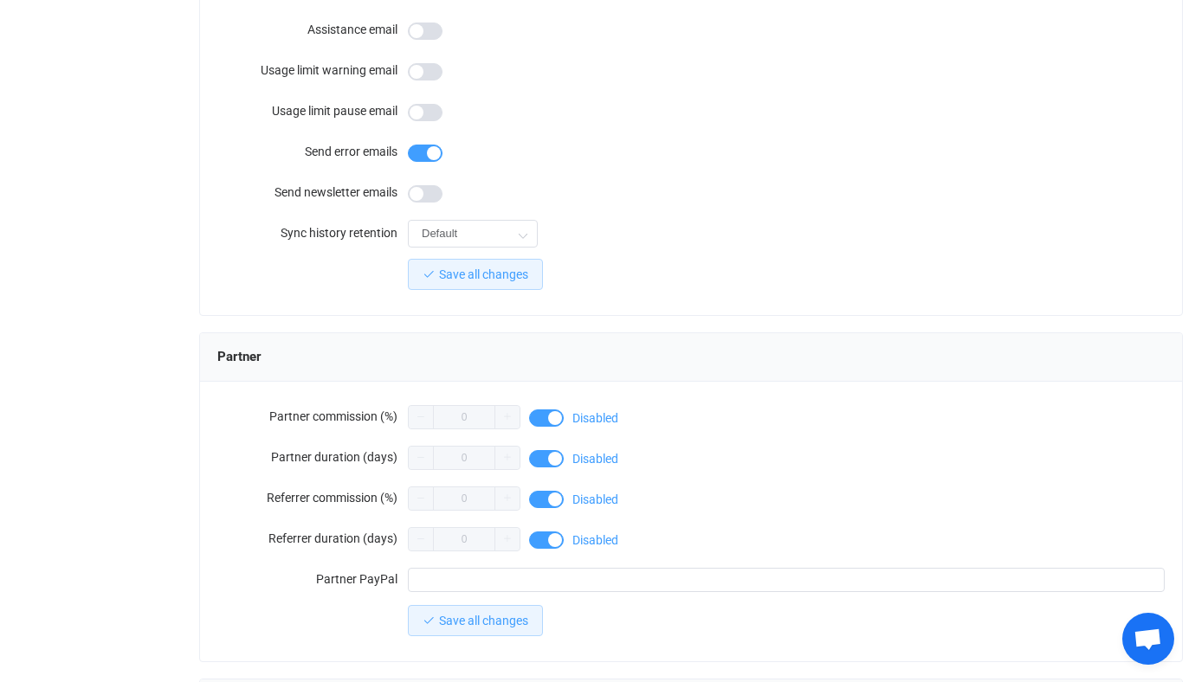
scroll to position [1508, 0]
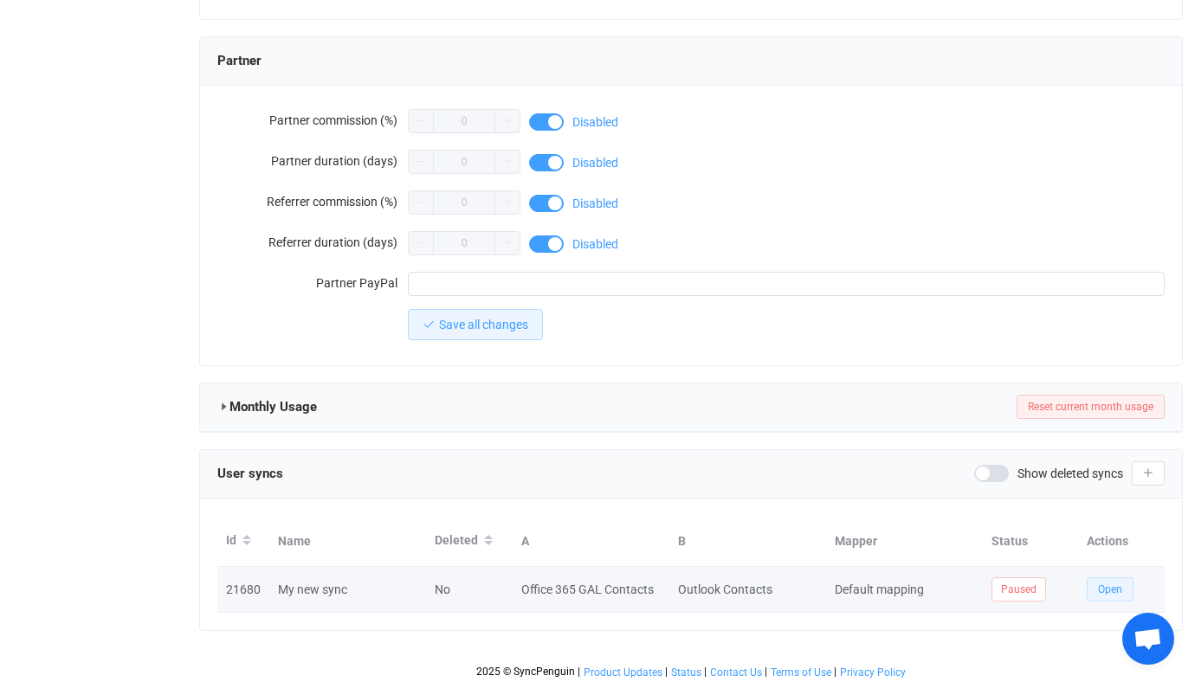
click at [1093, 577] on button "Open" at bounding box center [1109, 589] width 47 height 24
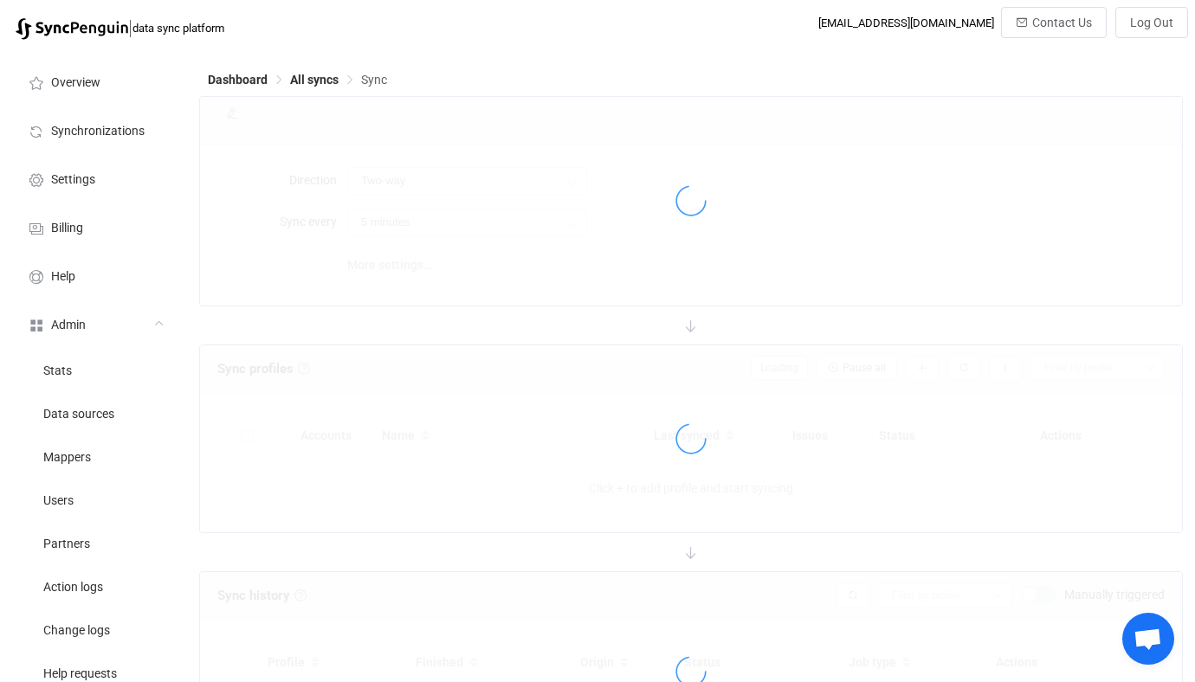
type input "Office 365 GAL → Outlook (one to many)"
type input "30 minutes"
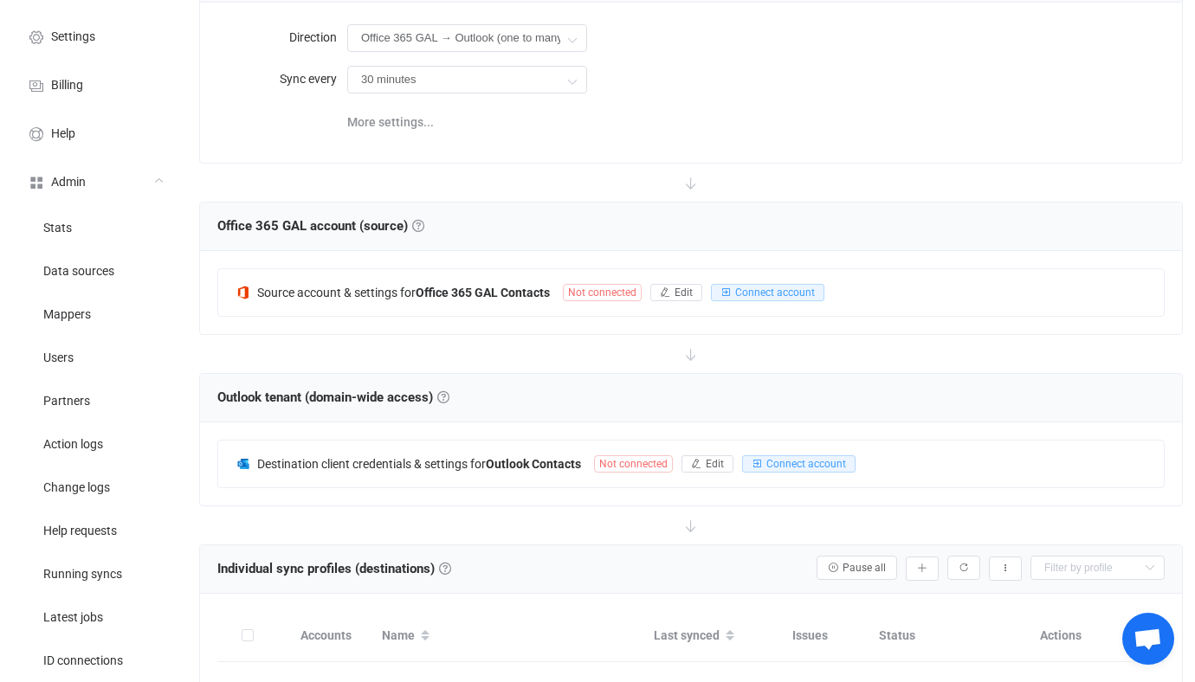
scroll to position [141, 0]
click at [516, 480] on div "Destination client credentials & settings for Outlook Contacts Not connected Ed…" at bounding box center [690, 465] width 945 height 47
click at [322, 291] on span "Source account & settings for" at bounding box center [336, 294] width 158 height 14
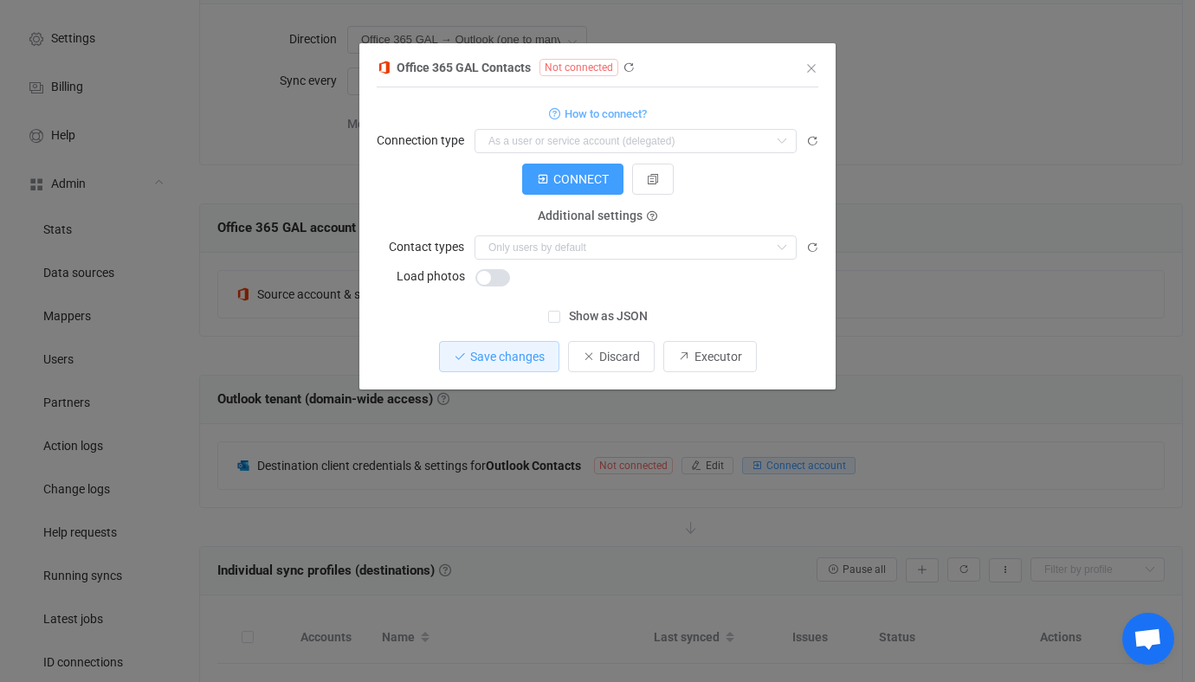
click at [282, 364] on div "Office 365 GAL Contacts Not connected 1 { { "connectionType": null, "refreshTok…" at bounding box center [597, 341] width 1195 height 682
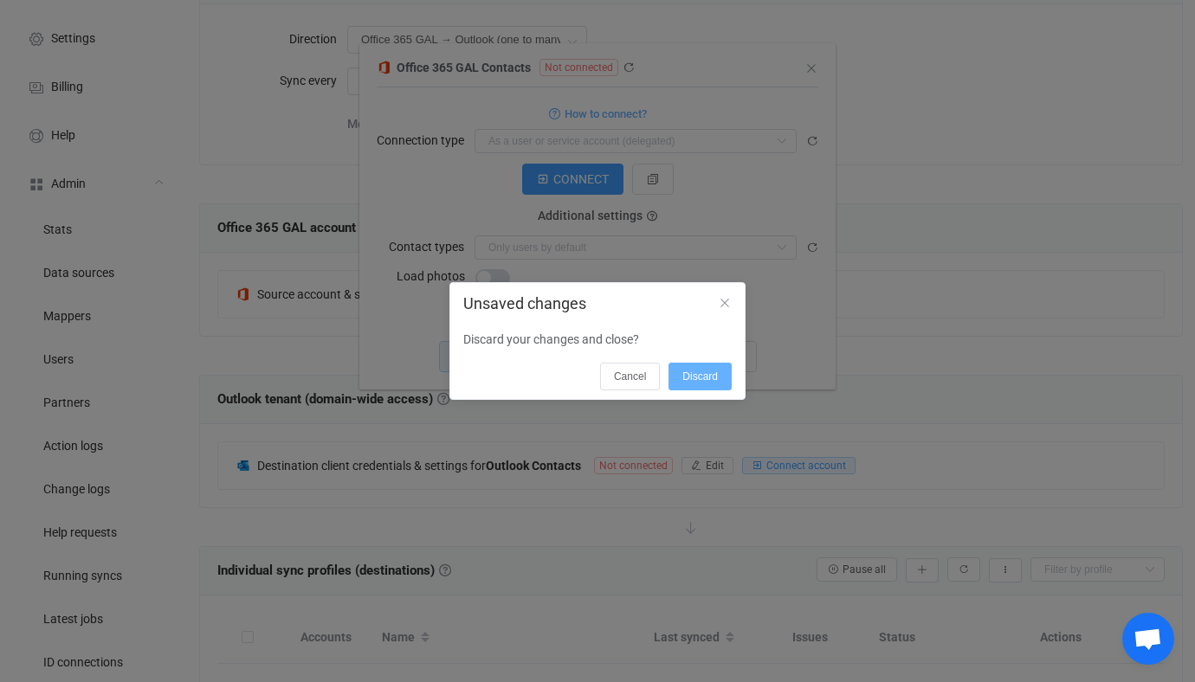
click at [707, 363] on button "Discard" at bounding box center [699, 377] width 63 height 28
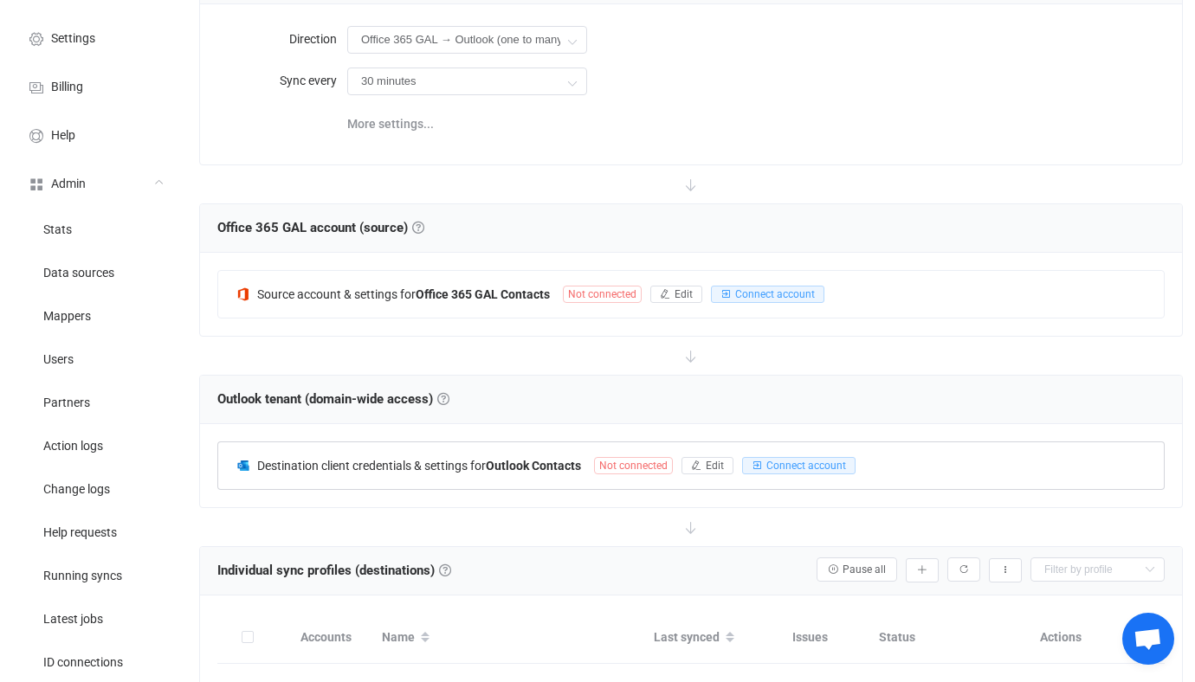
click at [607, 448] on div "Destination client credentials & settings for Outlook Contacts Not connected Ed…" at bounding box center [690, 465] width 945 height 47
click at [487, 267] on div "Source account & settings for Office 365 GAL Contacts Not connected Edit Connec…" at bounding box center [691, 294] width 982 height 83
click at [494, 294] on b "Office 365 GAL Contacts" at bounding box center [483, 294] width 134 height 14
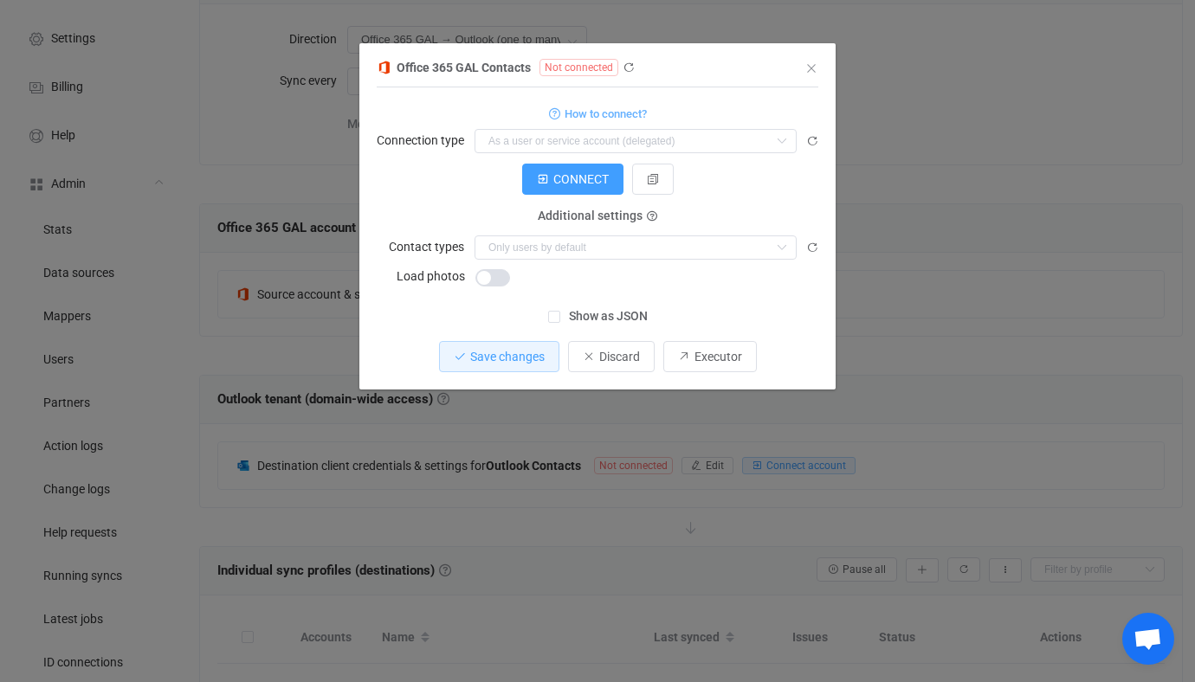
click at [581, 127] on form "How to connect? Connection type As a user or service account (delegated) As an …" at bounding box center [598, 195] width 442 height 186
click at [577, 141] on input "dialog" at bounding box center [635, 141] width 322 height 24
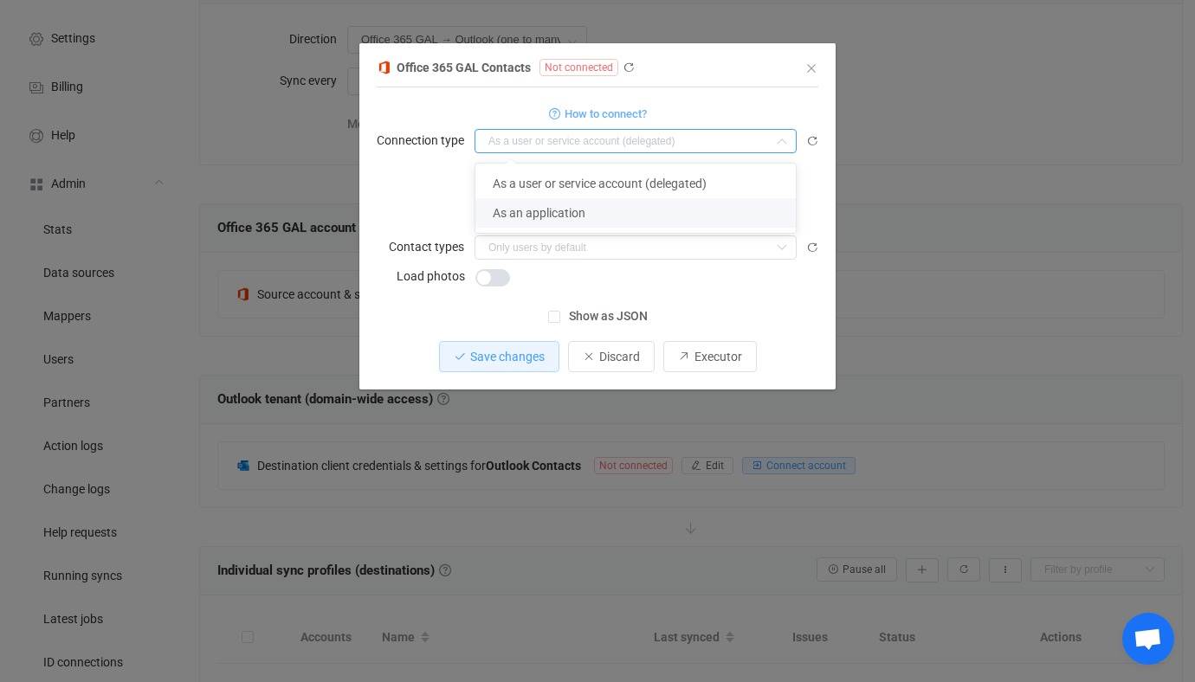
click at [551, 213] on span "As an application" at bounding box center [539, 213] width 93 height 14
type input "As an application"
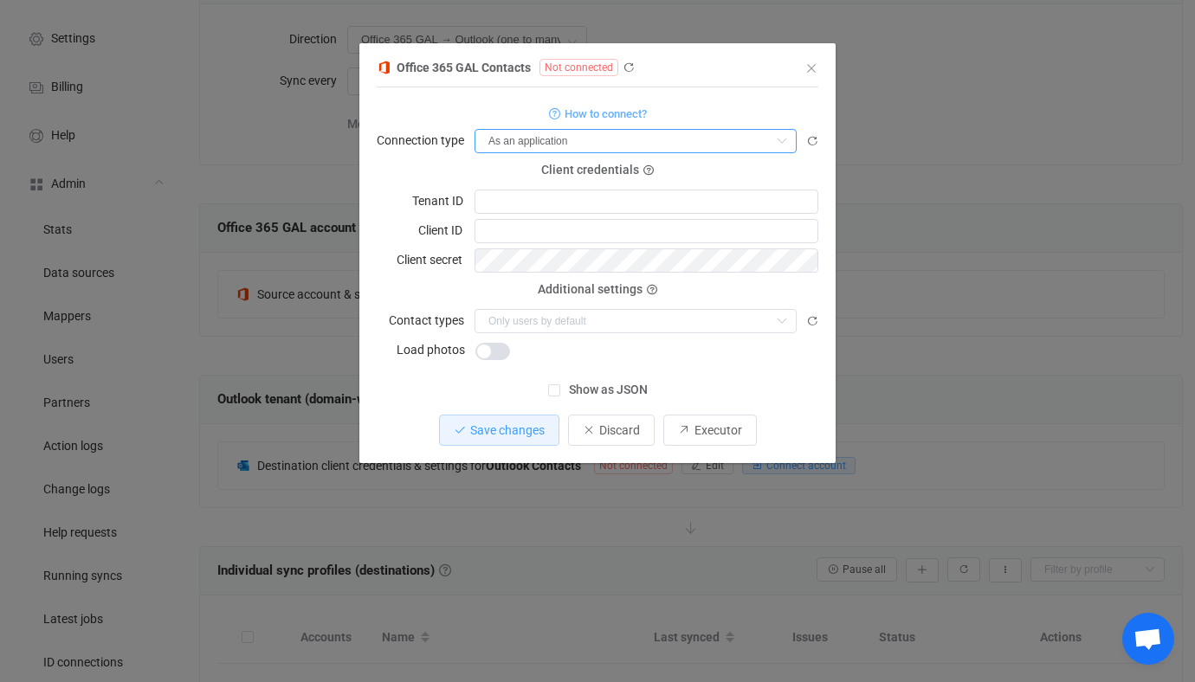
click at [540, 147] on input "As an application" at bounding box center [635, 141] width 322 height 24
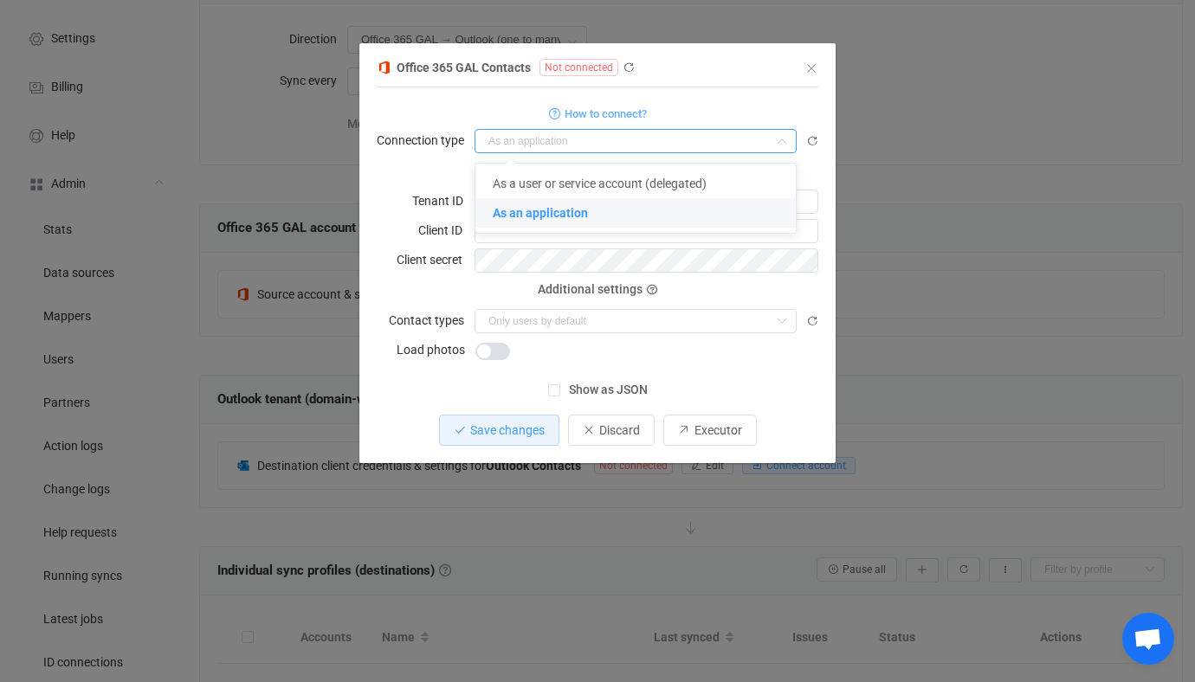
click at [535, 203] on li "As an application" at bounding box center [635, 212] width 320 height 29
type input "As an application"
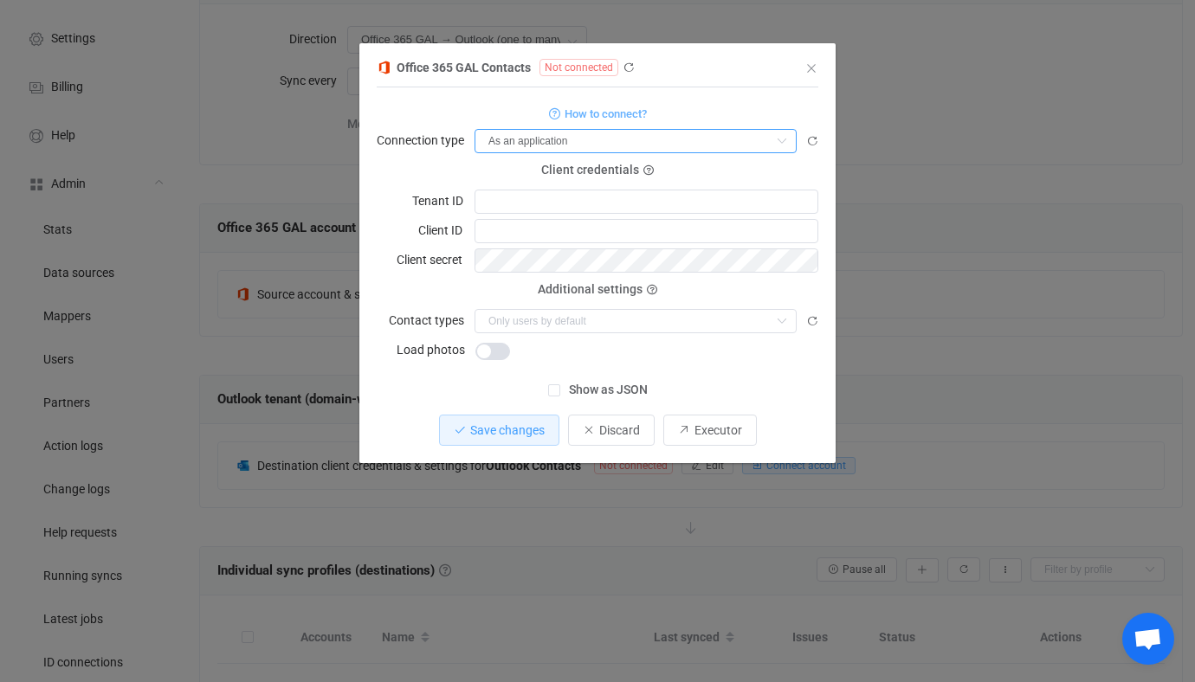
click at [545, 142] on input "As an application" at bounding box center [635, 141] width 322 height 24
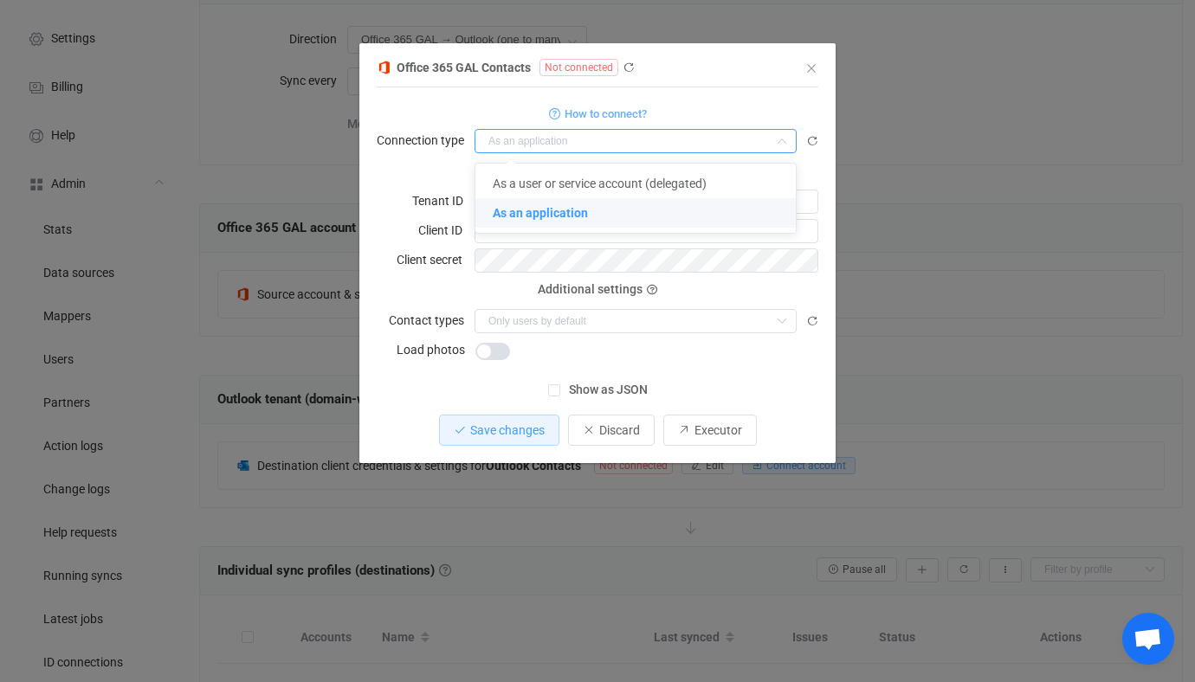
click at [542, 198] on li "As an application" at bounding box center [635, 212] width 320 height 29
type input "As an application"
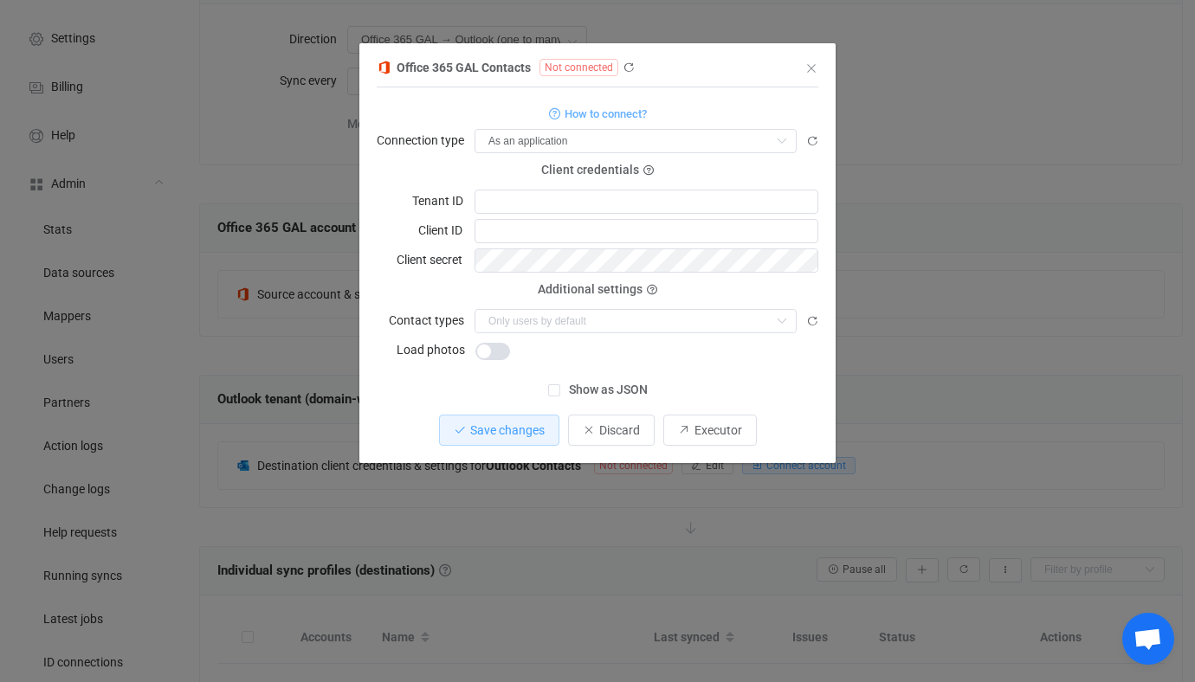
click at [546, 120] on div "How to connect?" at bounding box center [598, 113] width 442 height 22
click at [532, 148] on input "dialog" at bounding box center [635, 141] width 322 height 24
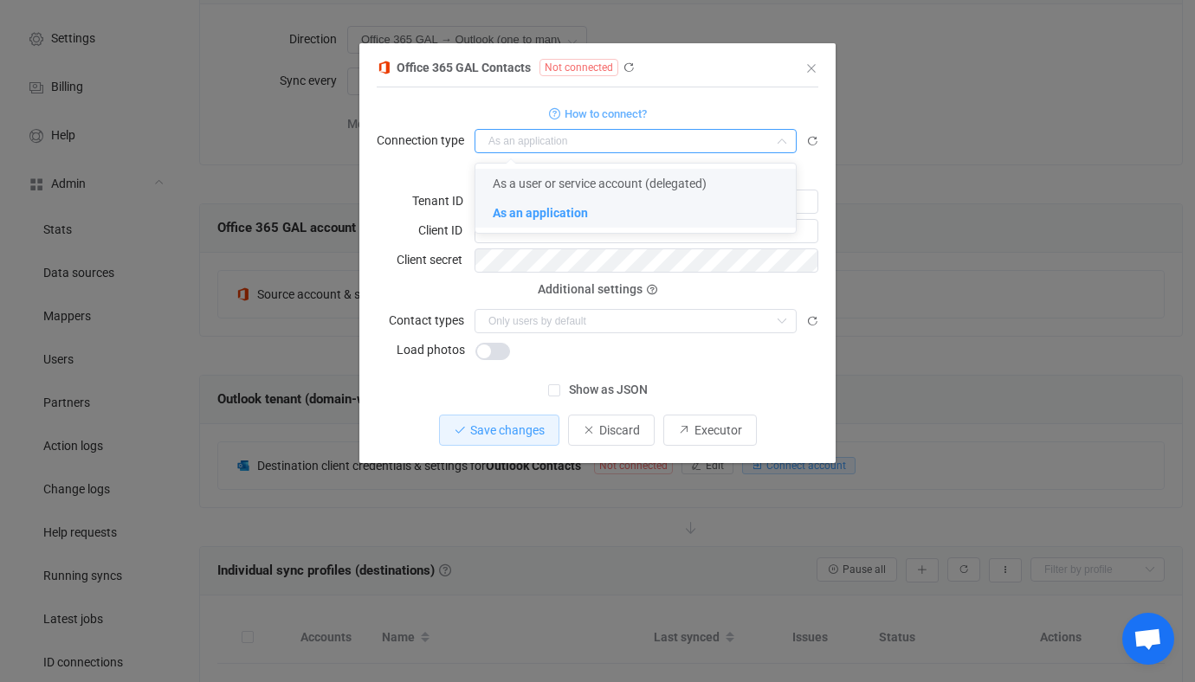
click at [532, 179] on span "As a user or service account (delegated)" at bounding box center [600, 184] width 214 height 14
type input "As a user or service account (delegated)"
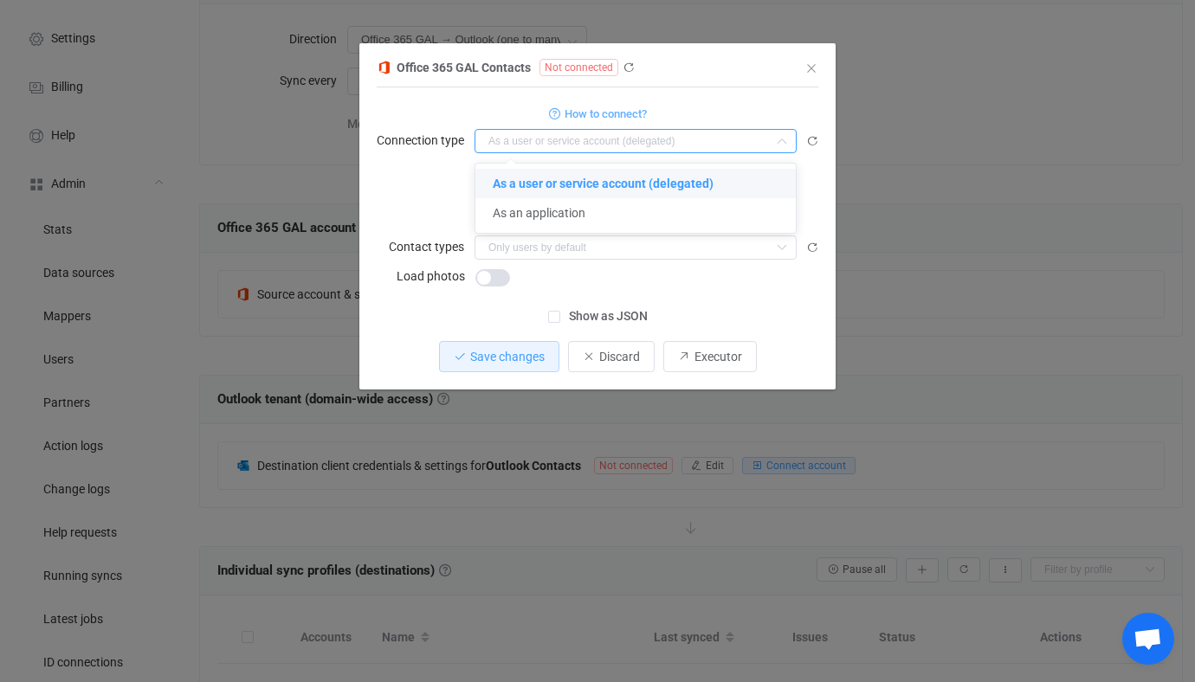
click at [669, 117] on div "How to connect?" at bounding box center [598, 113] width 442 height 22
type input "As a user or service account (delegated)"
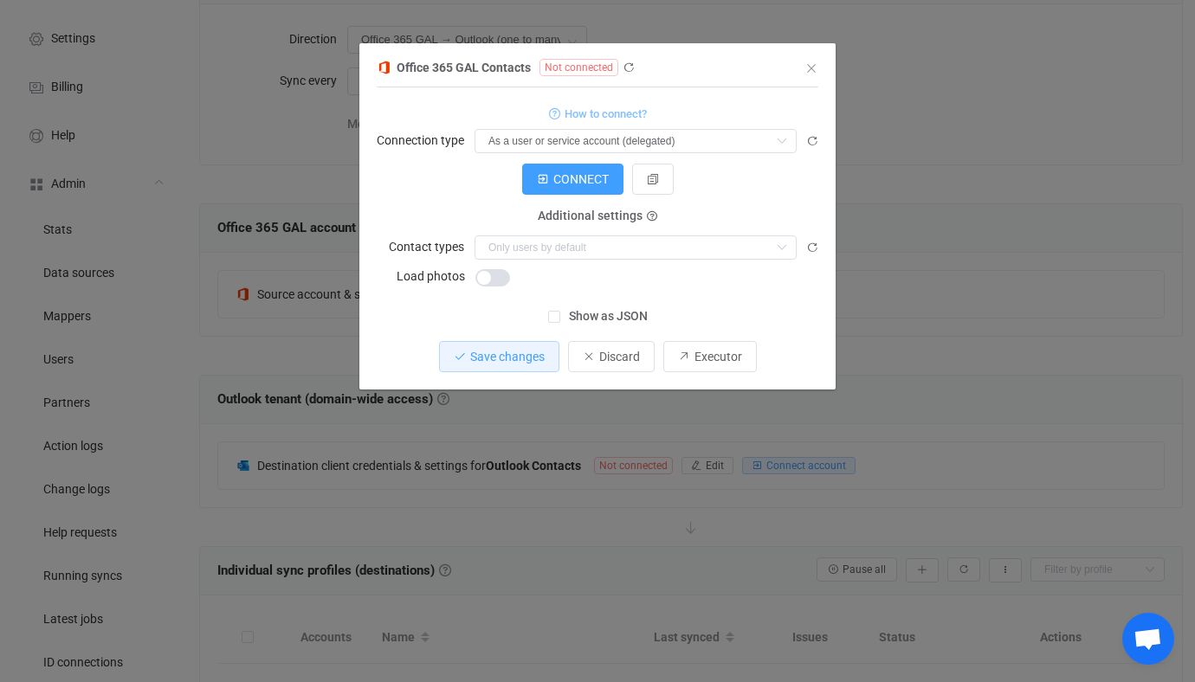
click at [635, 105] on span "How to connect?" at bounding box center [605, 114] width 82 height 20
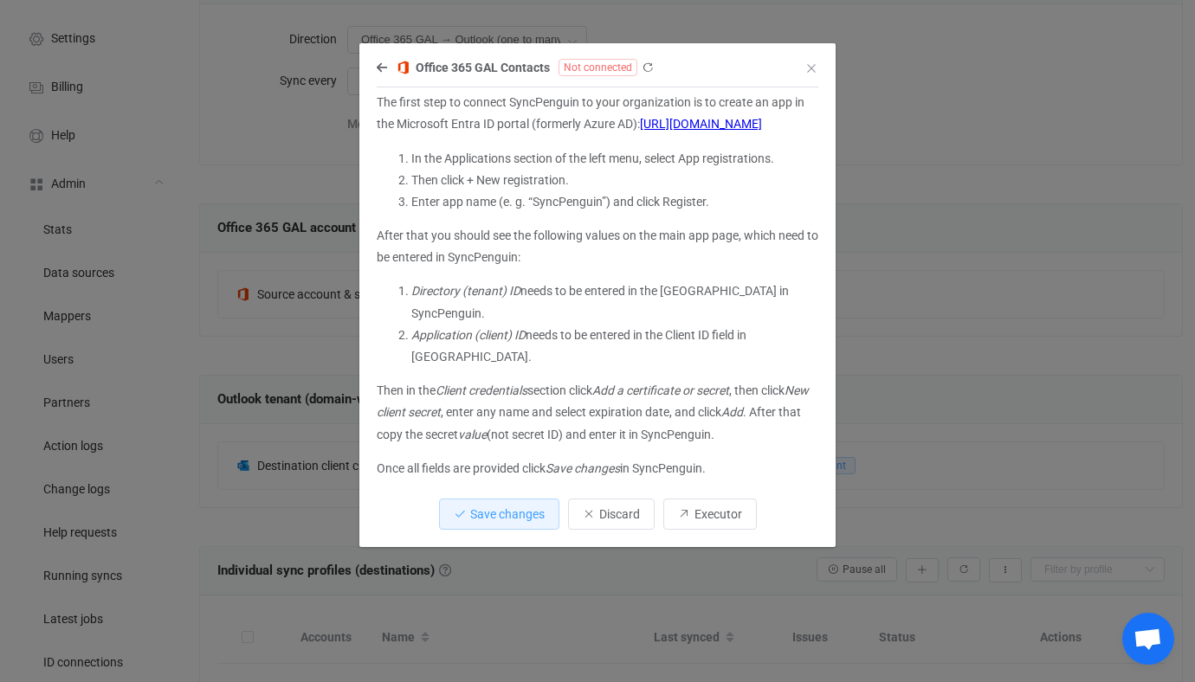
scroll to position [0, 0]
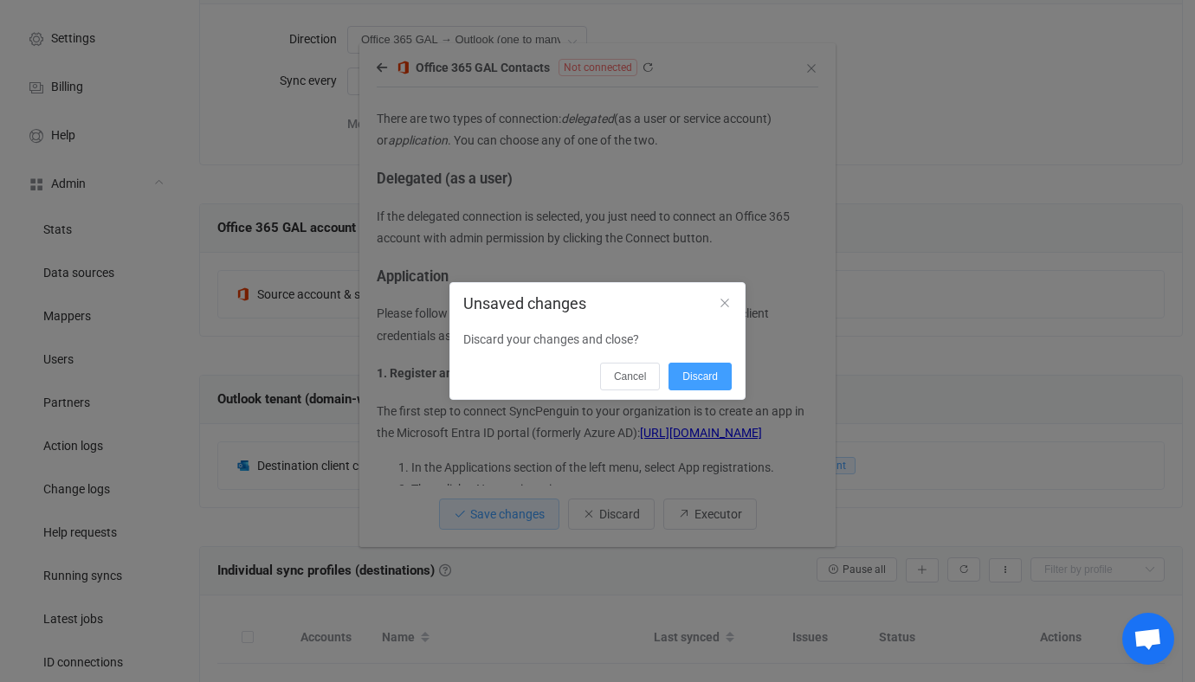
click at [635, 358] on div "Discard your changes and close?" at bounding box center [597, 339] width 294 height 38
click at [635, 371] on span "Cancel" at bounding box center [630, 377] width 32 height 12
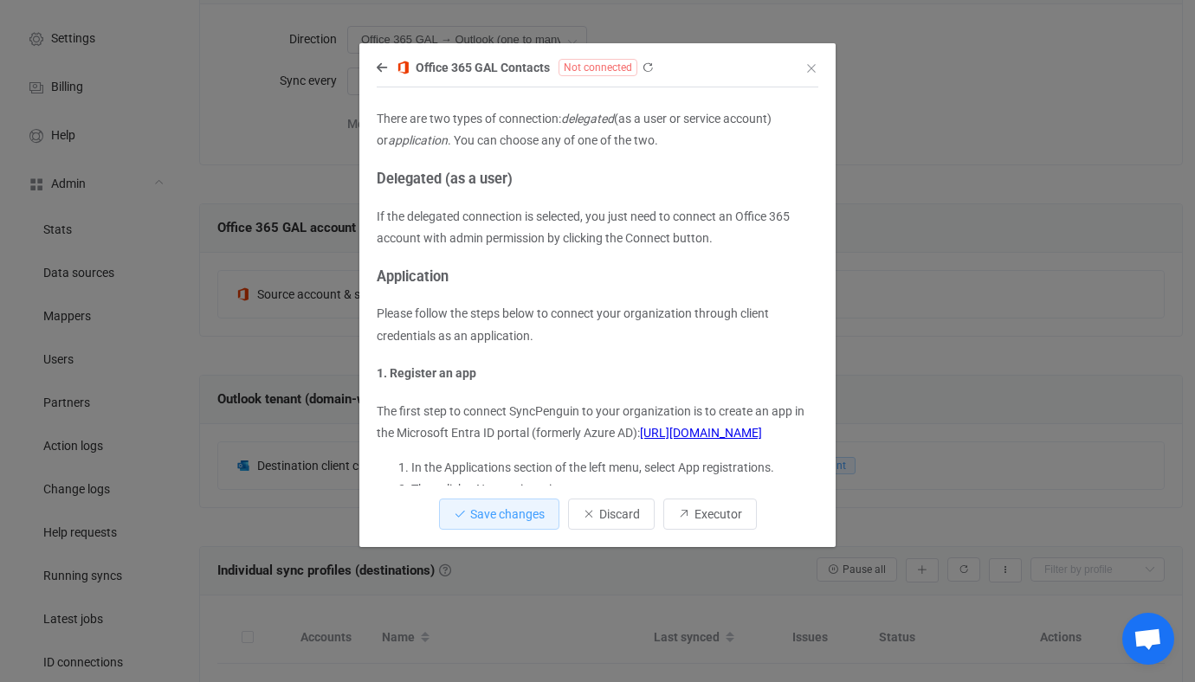
click at [377, 56] on div "Office 365 GAL Contacts Not connected" at bounding box center [589, 67] width 424 height 22
click at [377, 61] on icon "dialog" at bounding box center [382, 67] width 10 height 12
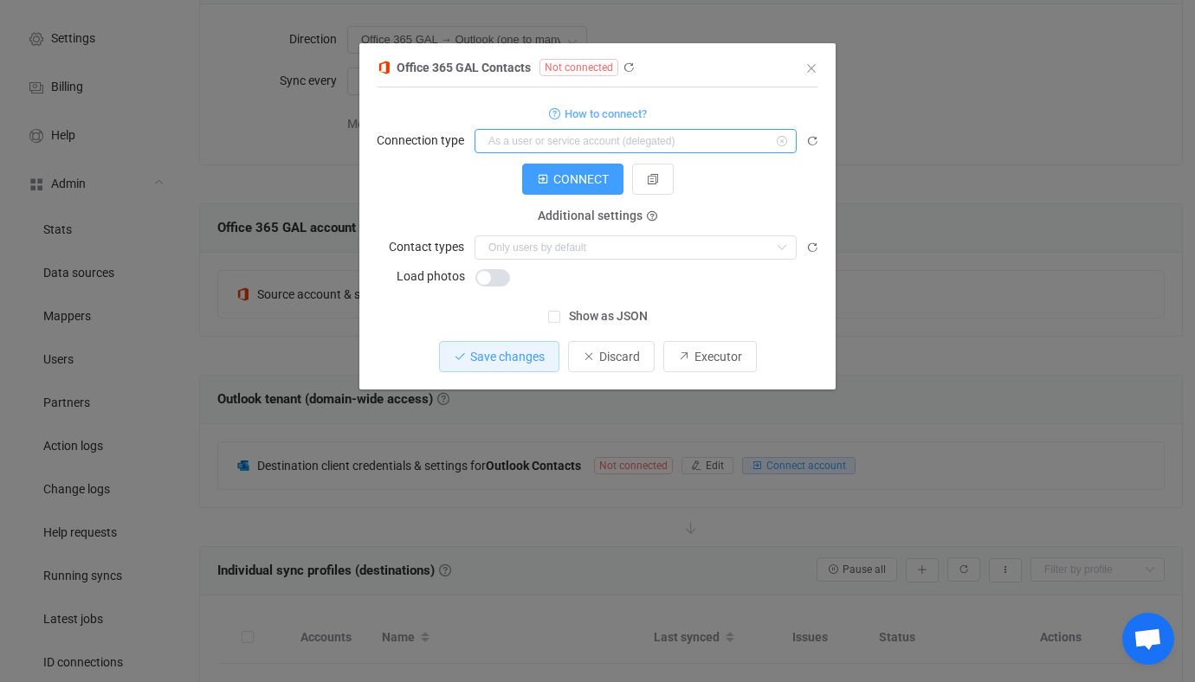
click at [499, 139] on input "dialog" at bounding box center [635, 141] width 322 height 24
click at [508, 155] on form "How to connect? Connection type CONNECT Client credentials Tenant ID Client cre…" at bounding box center [598, 195] width 442 height 186
type input "As a user or service account (delegated)"
click at [526, 139] on input "dialog" at bounding box center [635, 141] width 322 height 24
click at [474, 100] on div "1 { { "connectionType": "delegated", "tenantId": null, "clientId": null, "clien…" at bounding box center [598, 194] width 442 height 197
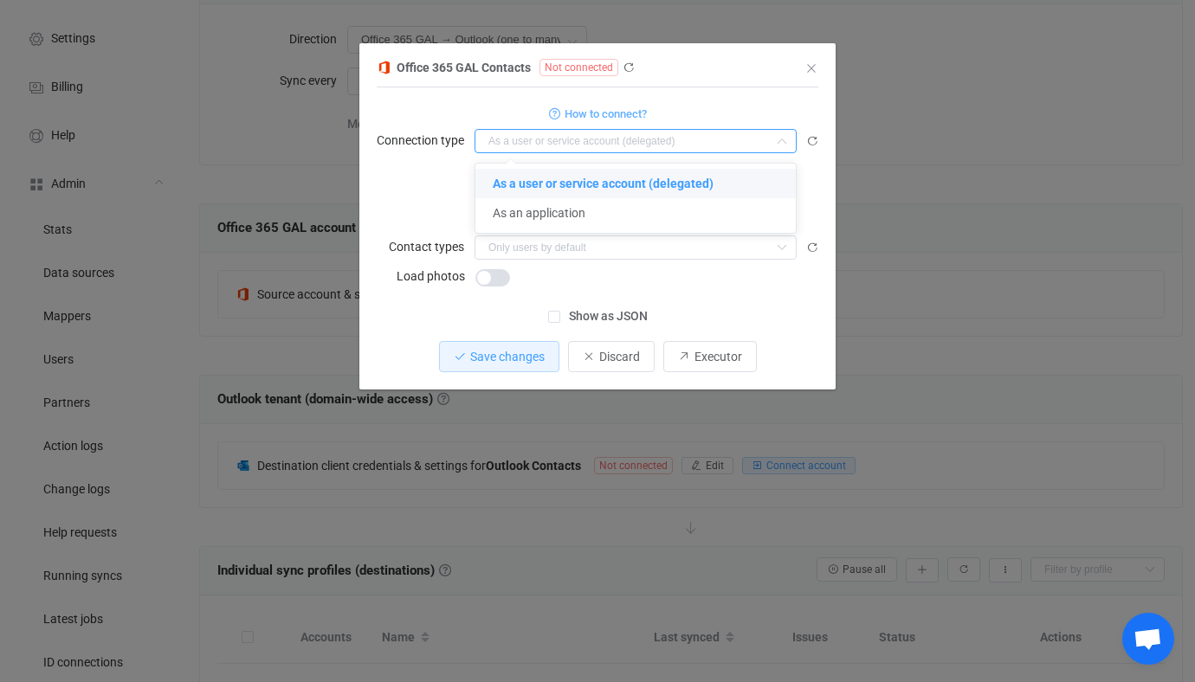
type input "As a user or service account (delegated)"
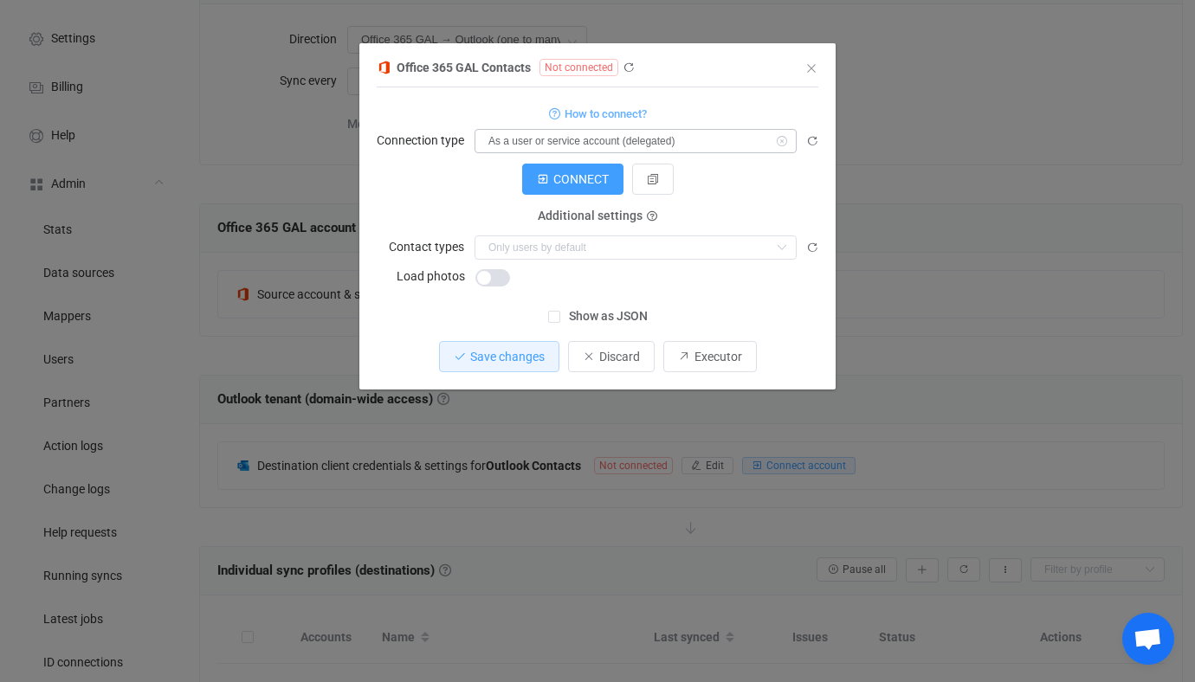
click at [783, 141] on icon "dialog" at bounding box center [782, 141] width 22 height 24
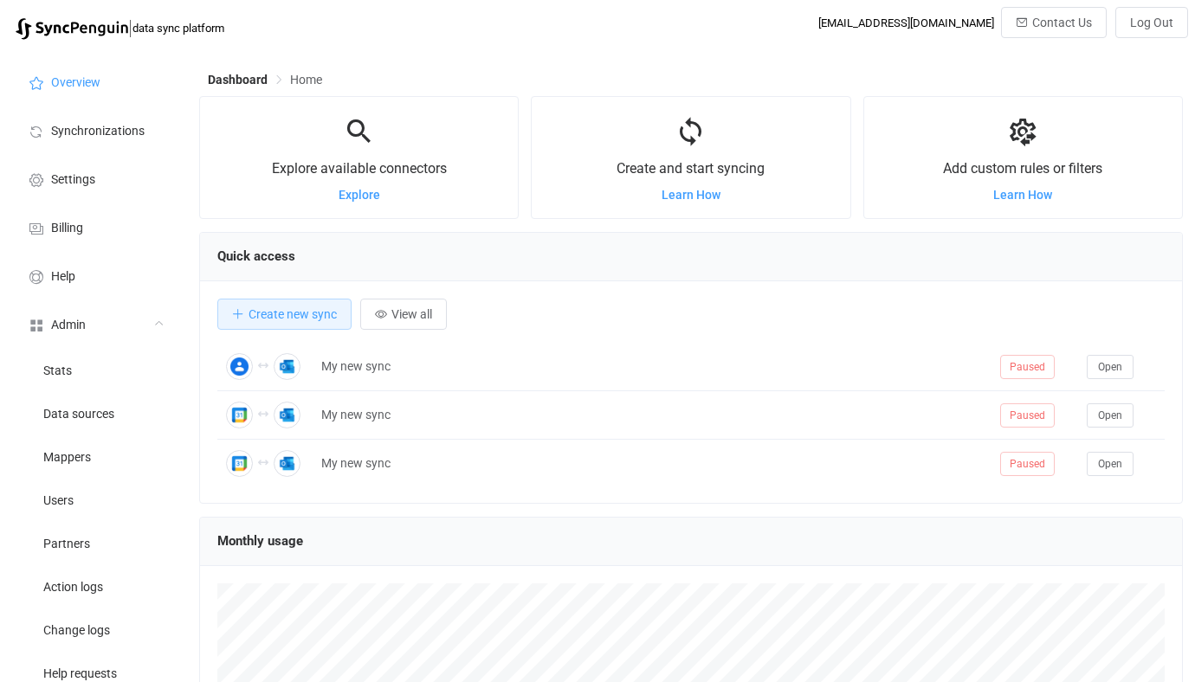
scroll to position [336, 983]
click at [115, 480] on li "Users" at bounding box center [95, 499] width 173 height 43
